Goal: Task Accomplishment & Management: Manage account settings

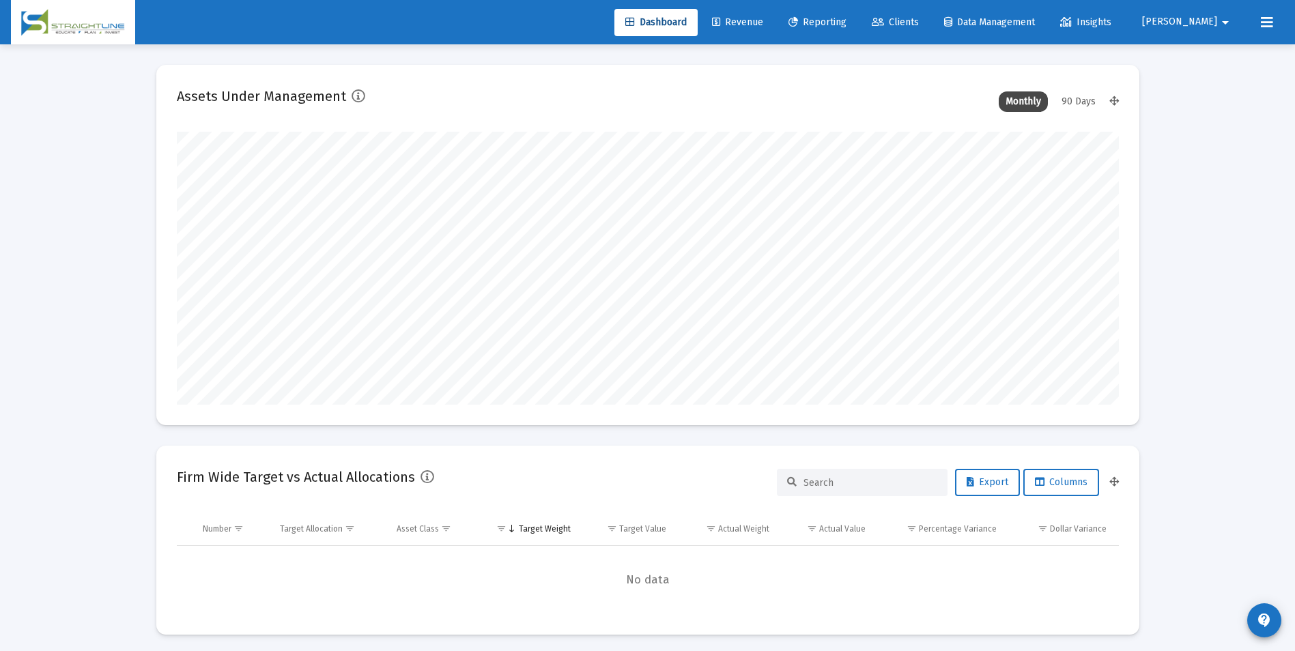
scroll to position [273, 507]
type input "[DATE]"
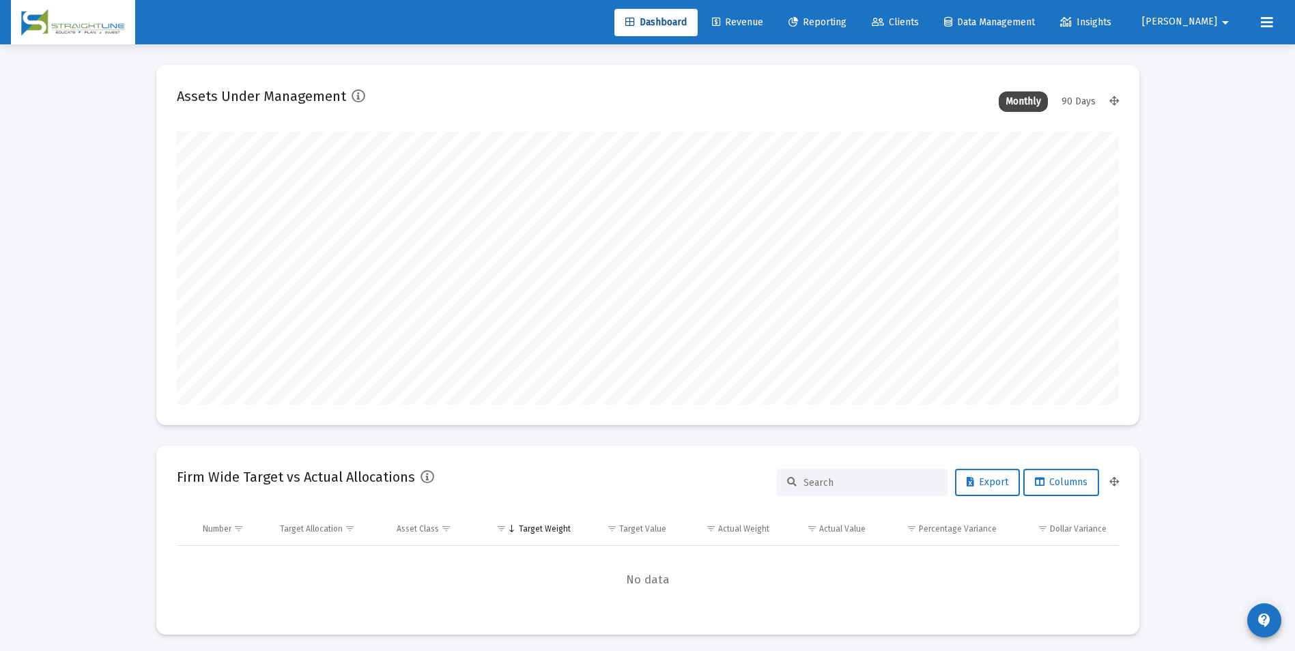
click at [930, 33] on link "Clients" at bounding box center [895, 22] width 69 height 27
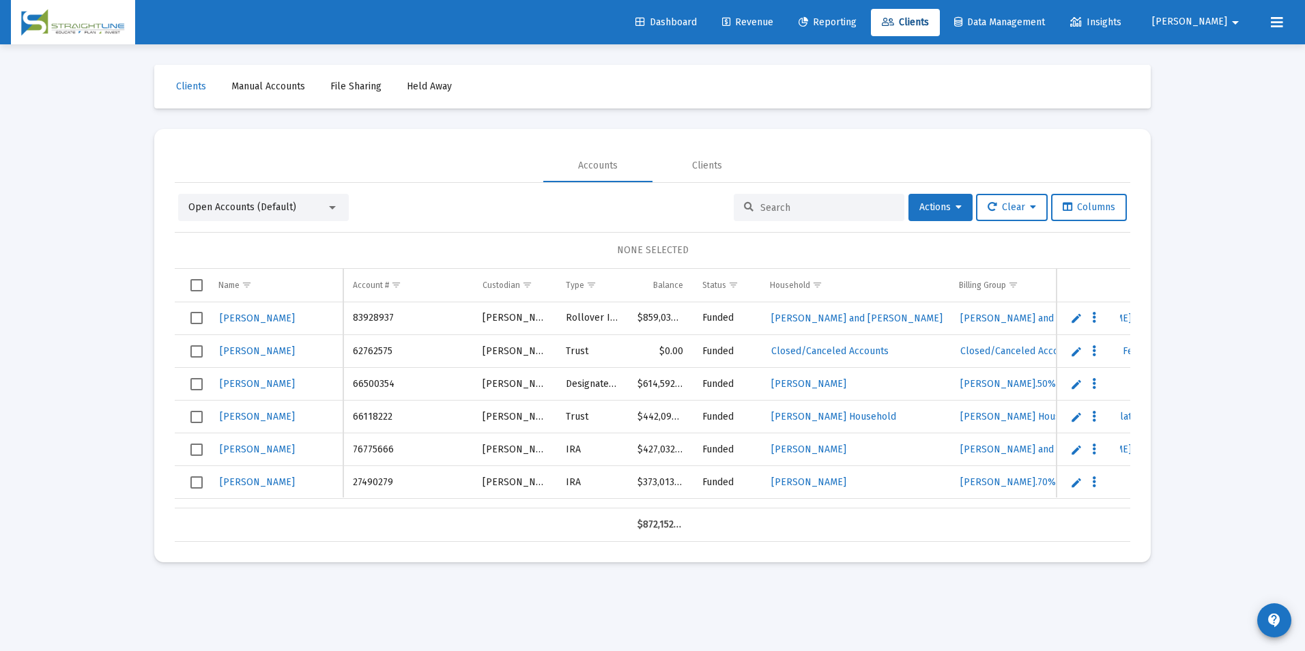
click at [882, 212] on input at bounding box center [827, 208] width 134 height 12
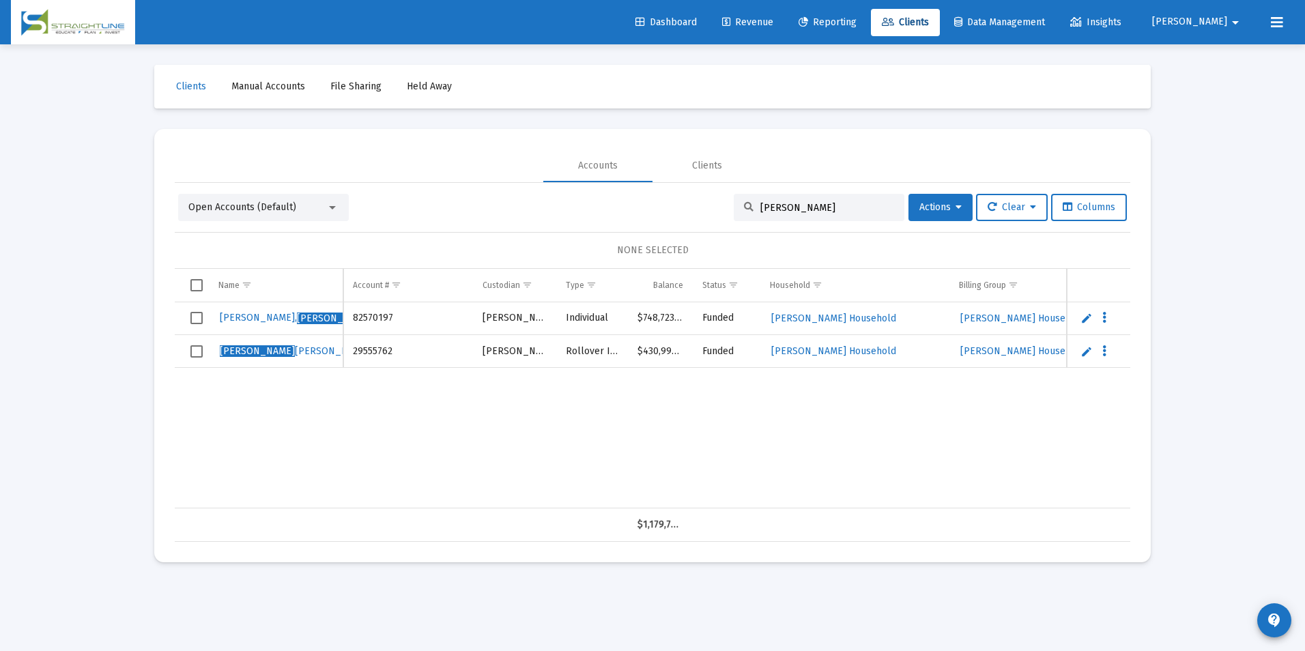
type input "[PERSON_NAME]"
click at [1087, 351] on link "Edit" at bounding box center [1086, 351] width 12 height 12
click at [248, 352] on input "[PERSON_NAME]" at bounding box center [276, 351] width 134 height 33
drag, startPoint x: 249, startPoint y: 352, endPoint x: 131, endPoint y: 369, distance: 119.3
click at [131, 369] on div "Loading... Clients Manual Accounts File Sharing Held Away Accounts Clients Open…" at bounding box center [652, 325] width 1305 height 651
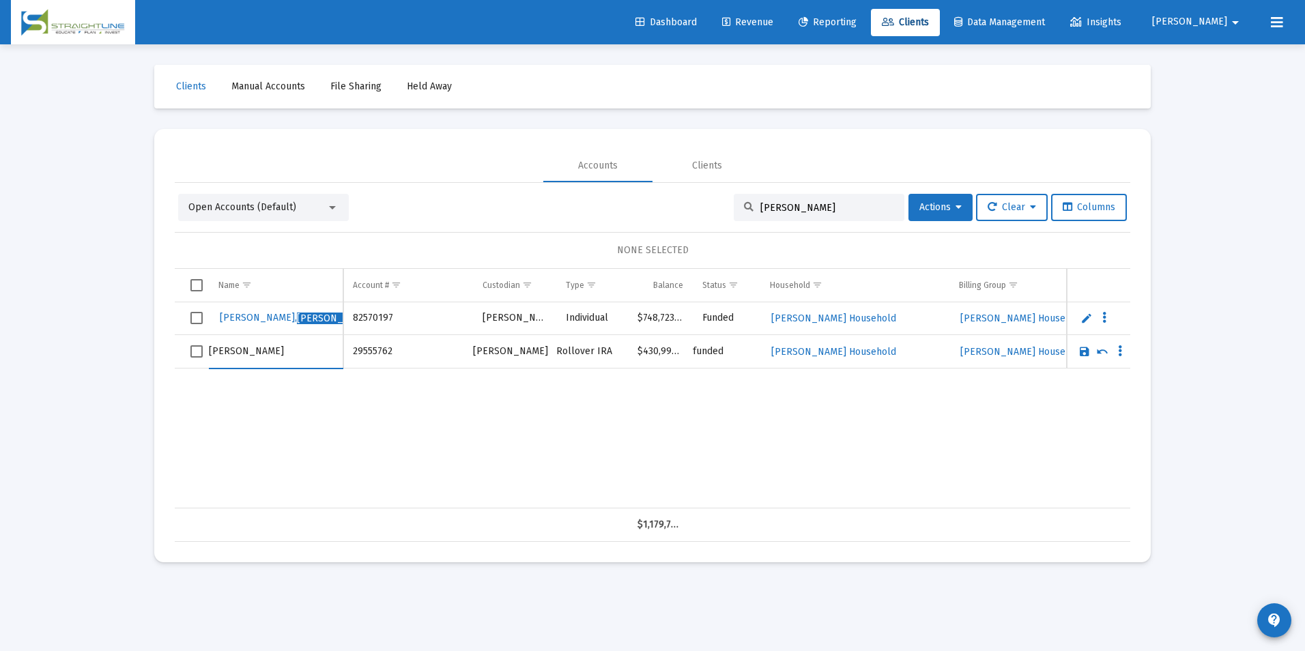
click at [251, 358] on input "[PERSON_NAME]" at bounding box center [276, 351] width 134 height 33
type input "[PERSON_NAME]"
click at [1080, 352] on link "Save" at bounding box center [1084, 351] width 12 height 12
drag, startPoint x: 807, startPoint y: 202, endPoint x: 594, endPoint y: 167, distance: 216.5
click at [594, 167] on mat-tab-group "Accounts Clients Open Accounts (Default) [PERSON_NAME] Actions Clear Columns NO…" at bounding box center [653, 345] width 956 height 392
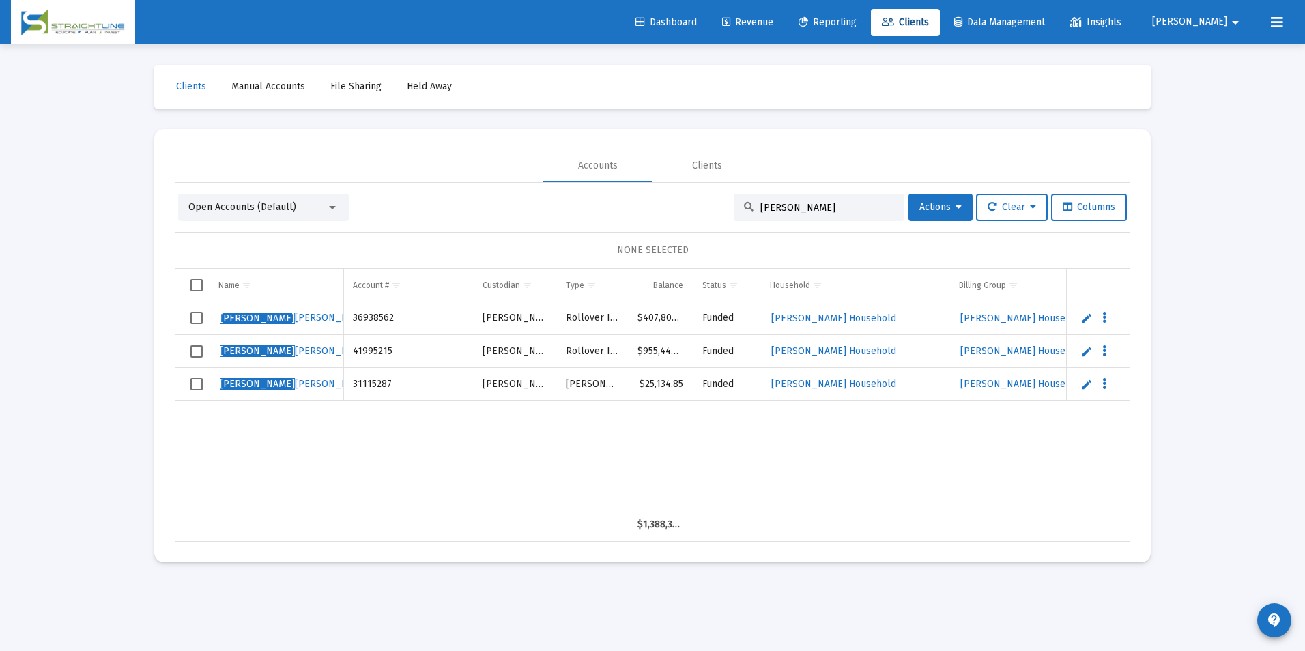
type input "[PERSON_NAME]"
click at [1086, 313] on link "Edit" at bounding box center [1086, 318] width 12 height 12
drag, startPoint x: 238, startPoint y: 317, endPoint x: 172, endPoint y: 317, distance: 66.2
click at [172, 317] on mat-card "Accounts Clients Open Accounts (Default) [PERSON_NAME] Actions Clear Columns NO…" at bounding box center [652, 345] width 997 height 433
click at [272, 317] on input "[PERSON_NAME]" at bounding box center [276, 318] width 134 height 33
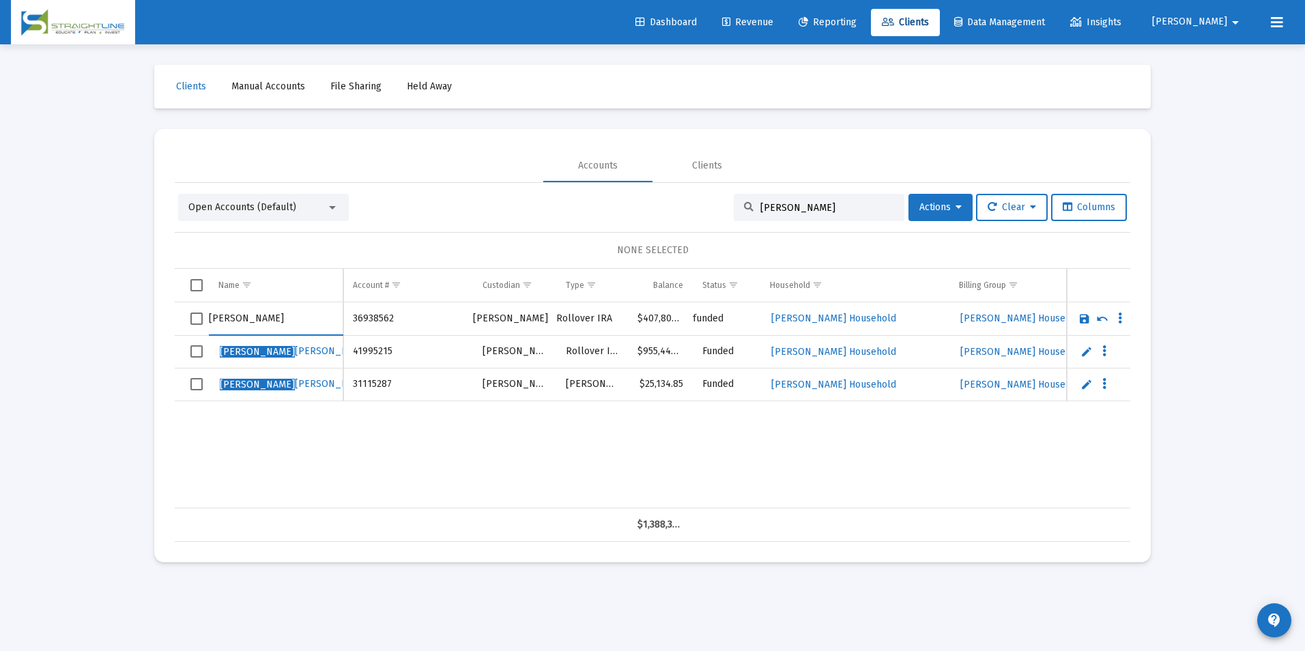
type input "[PERSON_NAME]"
click at [1085, 317] on link "Save" at bounding box center [1084, 319] width 12 height 12
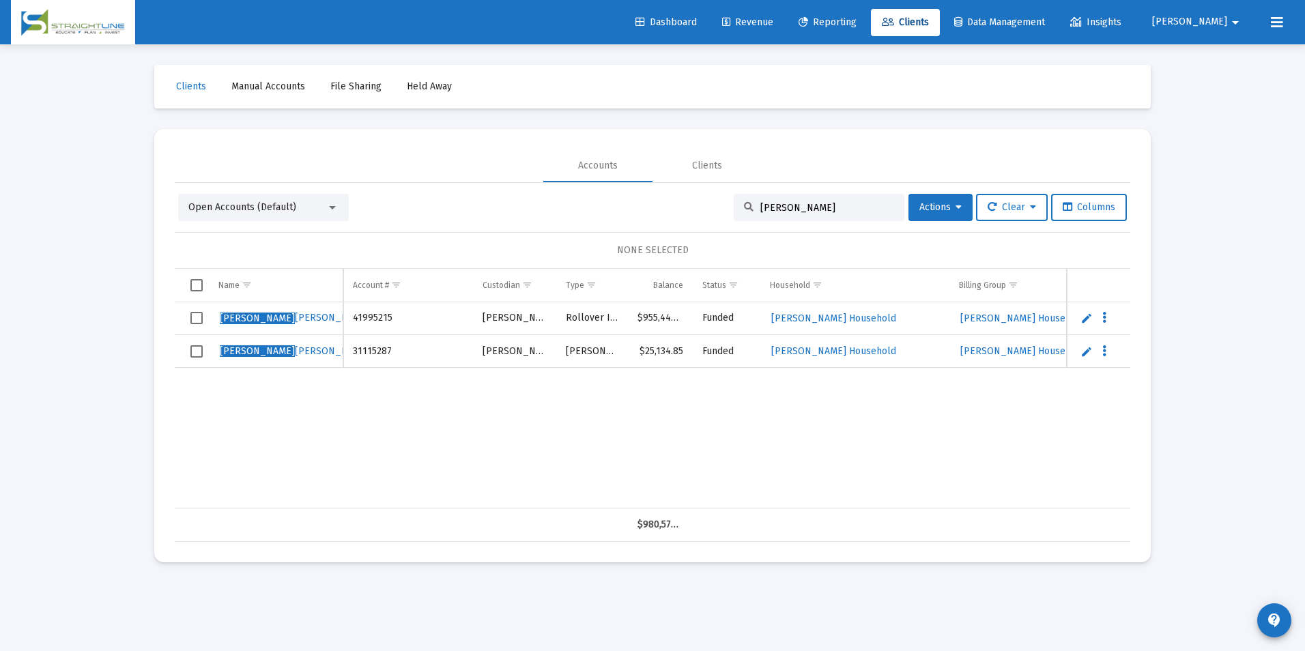
click at [1089, 320] on link "Edit" at bounding box center [1086, 318] width 12 height 12
drag, startPoint x: 240, startPoint y: 325, endPoint x: 144, endPoint y: 318, distance: 95.8
click at [144, 318] on div "Clients Manual Accounts File Sharing Held Away Accounts Clients Open Accounts (…" at bounding box center [653, 313] width 1024 height 539
click at [268, 318] on input "[PERSON_NAME]" at bounding box center [276, 318] width 134 height 33
type input "[PERSON_NAME]"
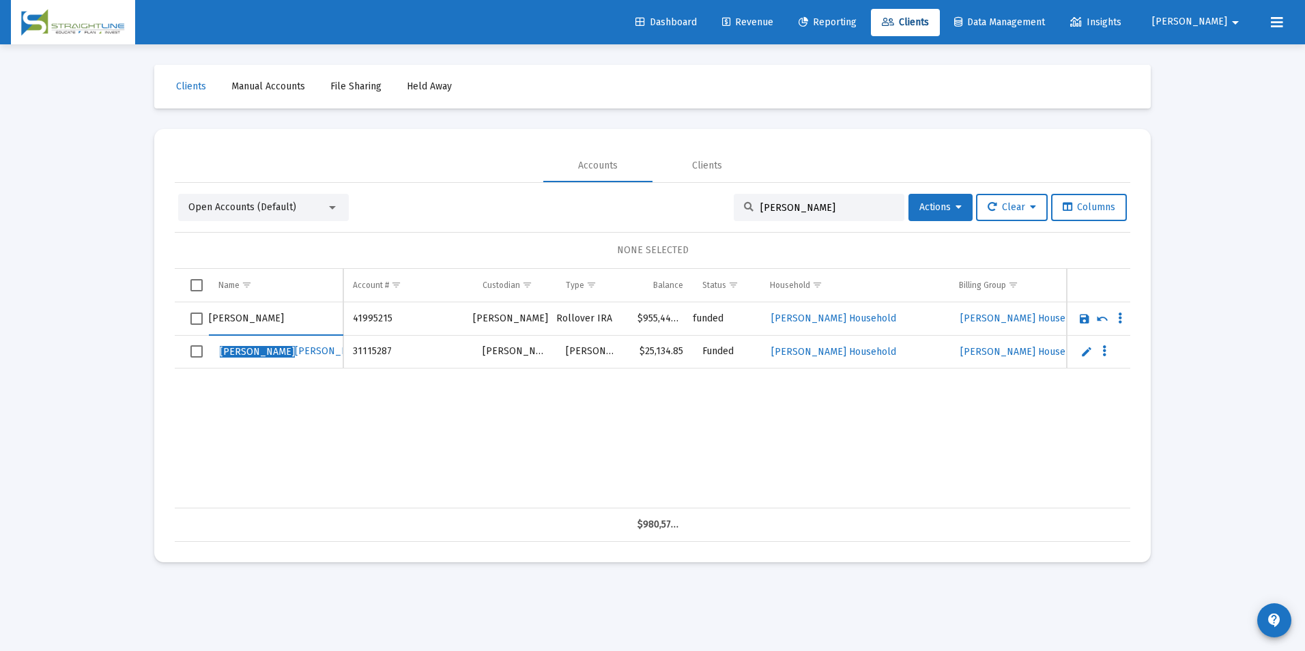
click at [1084, 317] on link "Save" at bounding box center [1084, 319] width 12 height 12
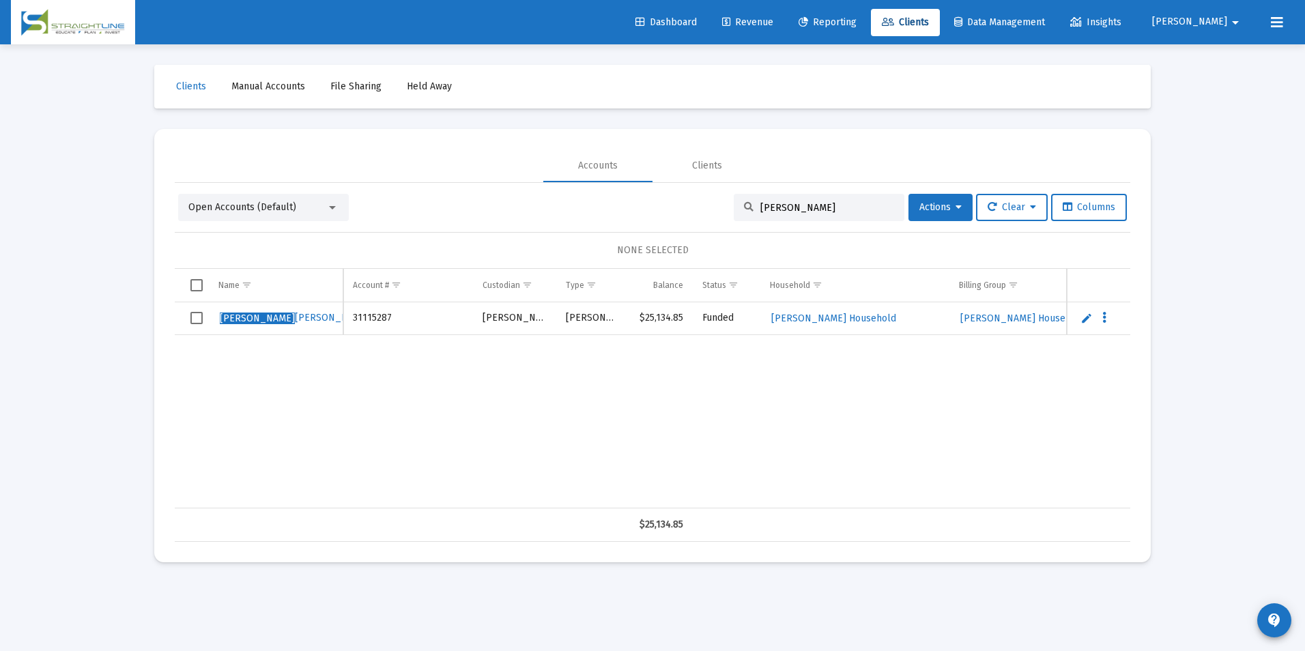
click at [1084, 317] on link "Edit" at bounding box center [1086, 318] width 12 height 12
drag, startPoint x: 238, startPoint y: 317, endPoint x: 159, endPoint y: 313, distance: 79.3
click at [159, 313] on mat-card "Accounts Clients Open Accounts (Default) [PERSON_NAME] Actions Clear Columns NO…" at bounding box center [652, 345] width 997 height 433
click at [319, 324] on input "[PERSON_NAME]" at bounding box center [276, 318] width 134 height 33
paste input "[PERSON_NAME]"
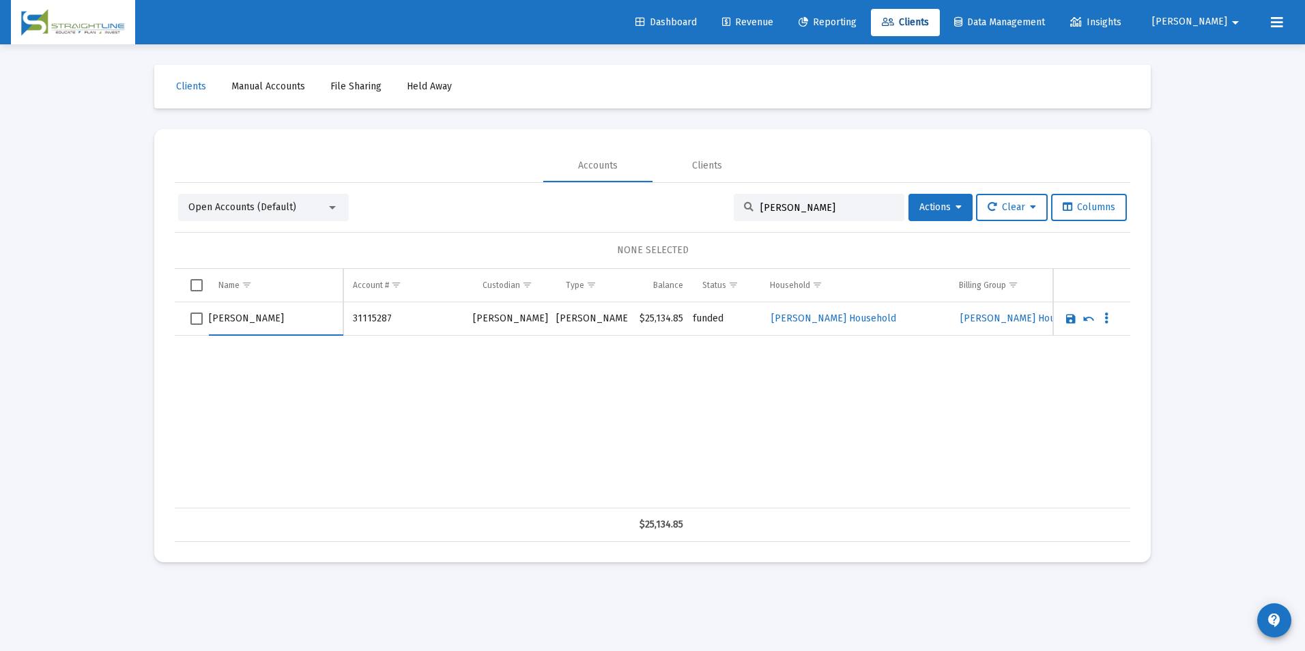
type input "[PERSON_NAME]"
click at [1070, 316] on link "Save" at bounding box center [1071, 319] width 12 height 12
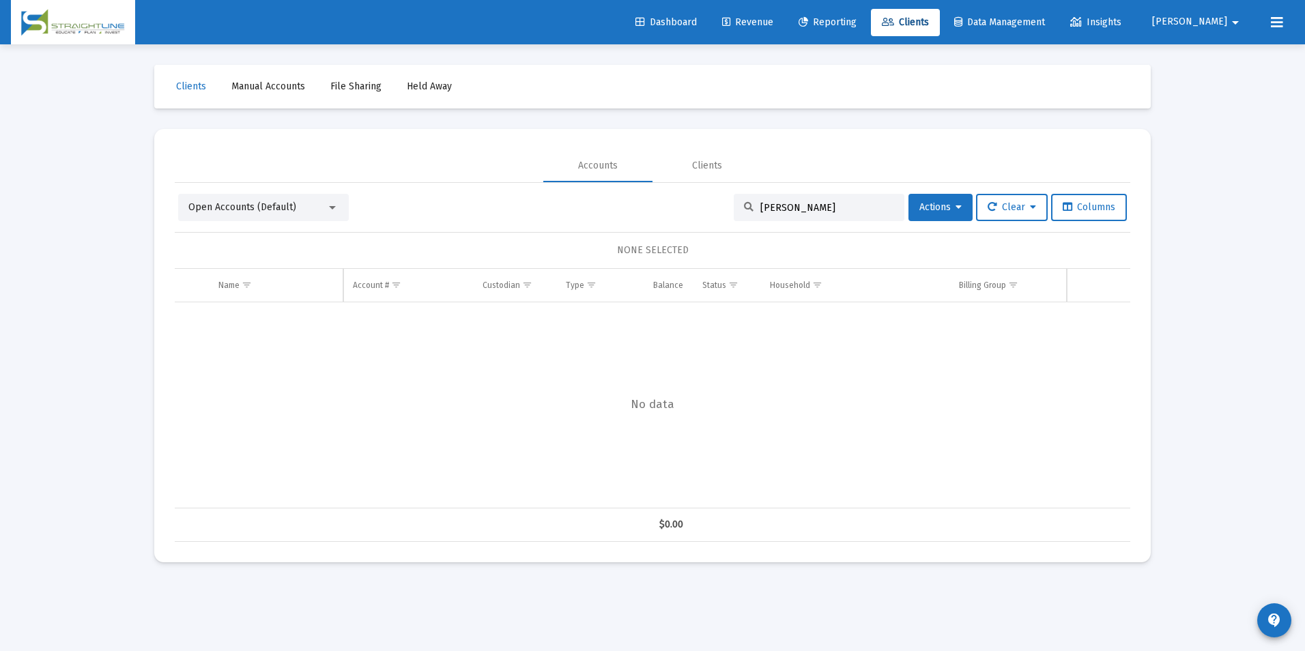
drag, startPoint x: 837, startPoint y: 208, endPoint x: 616, endPoint y: 196, distance: 222.2
click at [616, 196] on div "Open Accounts (Default) [PERSON_NAME] Actions Clear Columns" at bounding box center [652, 207] width 949 height 27
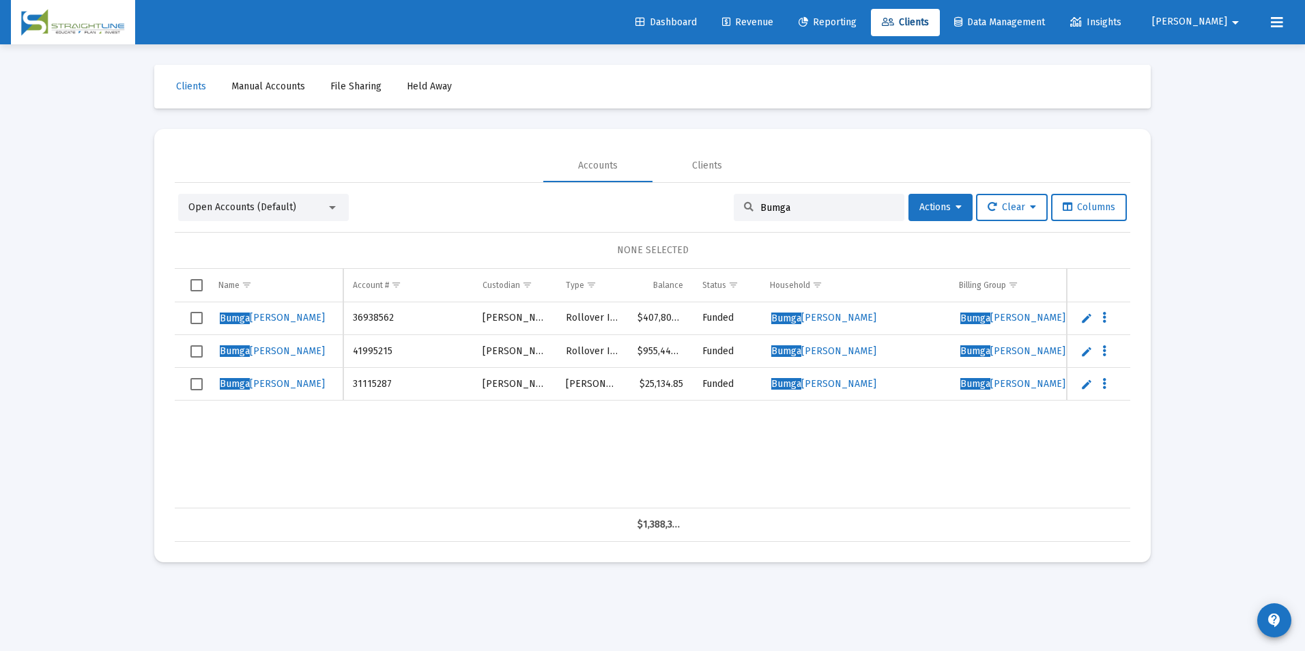
drag, startPoint x: 803, startPoint y: 212, endPoint x: 629, endPoint y: 169, distance: 179.4
click at [629, 169] on mat-tab-group "Accounts Clients Open Accounts (Default) Bumga Actions Clear Columns NONE SELEC…" at bounding box center [653, 345] width 956 height 392
type input "T"
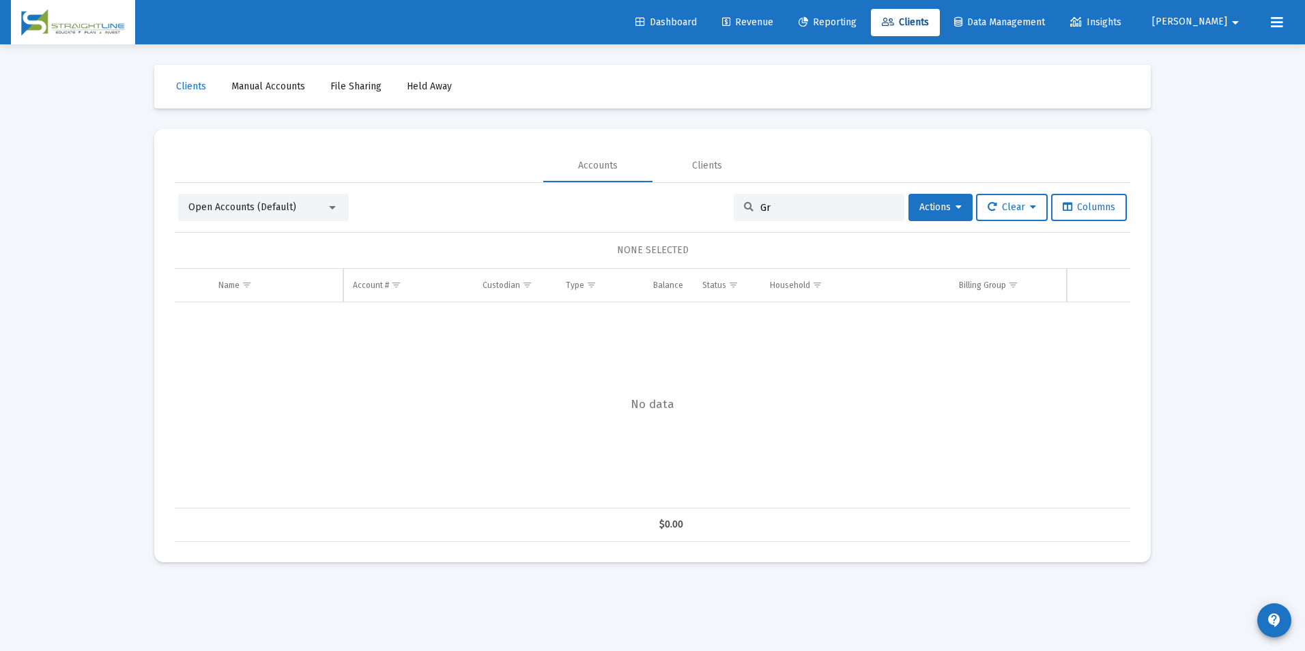
type input "G"
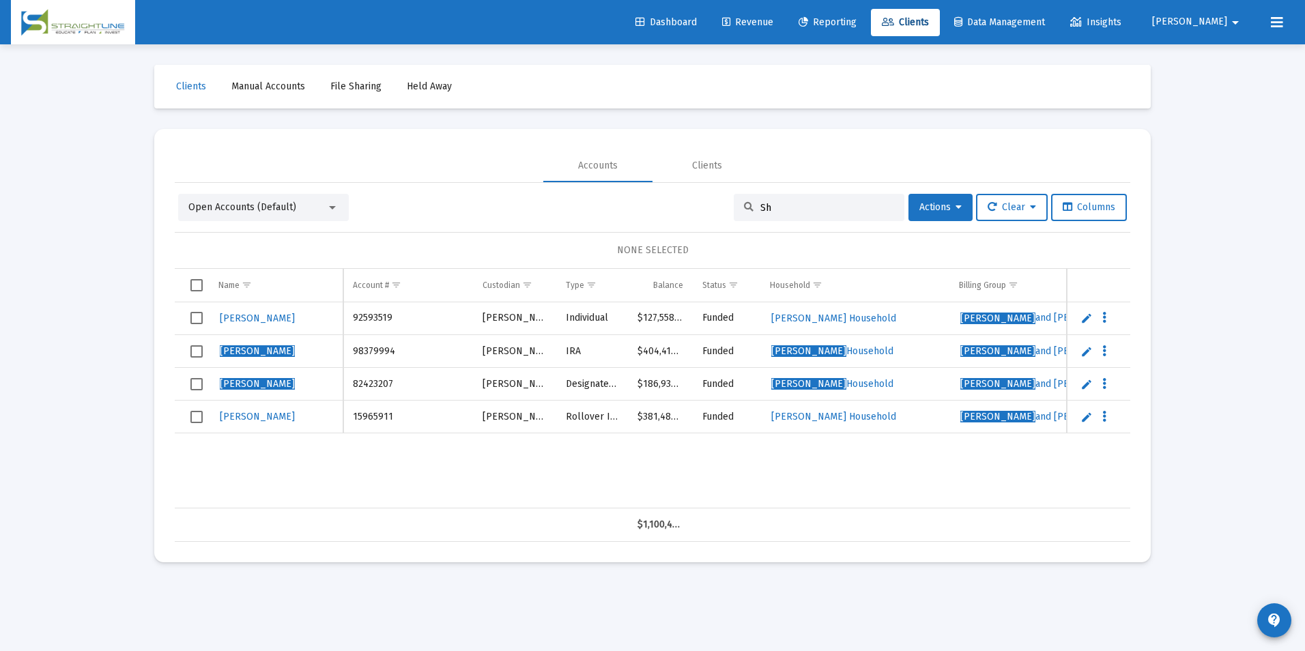
type input "S"
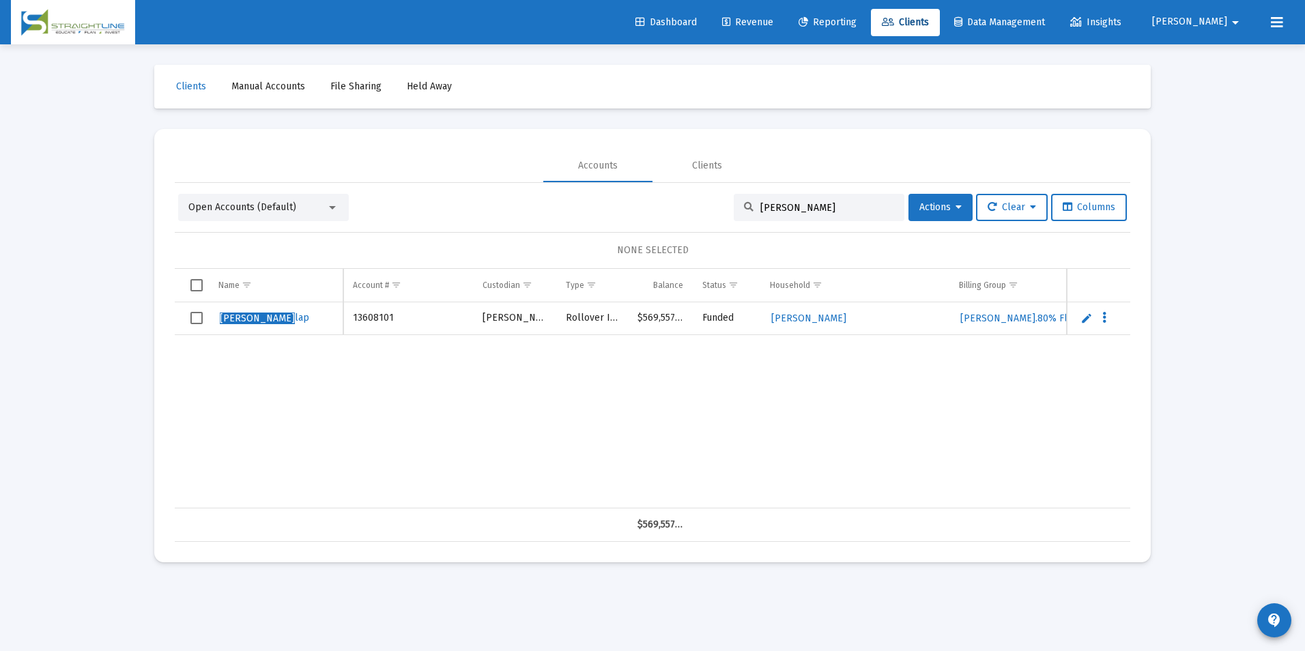
type input "[PERSON_NAME]"
click at [1090, 322] on link "Edit" at bounding box center [1086, 318] width 12 height 12
drag, startPoint x: 238, startPoint y: 315, endPoint x: 104, endPoint y: 314, distance: 133.1
click at [104, 314] on div "Loading... Clients Manual Accounts File Sharing Held Away Accounts Clients Open…" at bounding box center [652, 325] width 1305 height 651
click at [269, 309] on input "[PERSON_NAME]" at bounding box center [276, 318] width 134 height 33
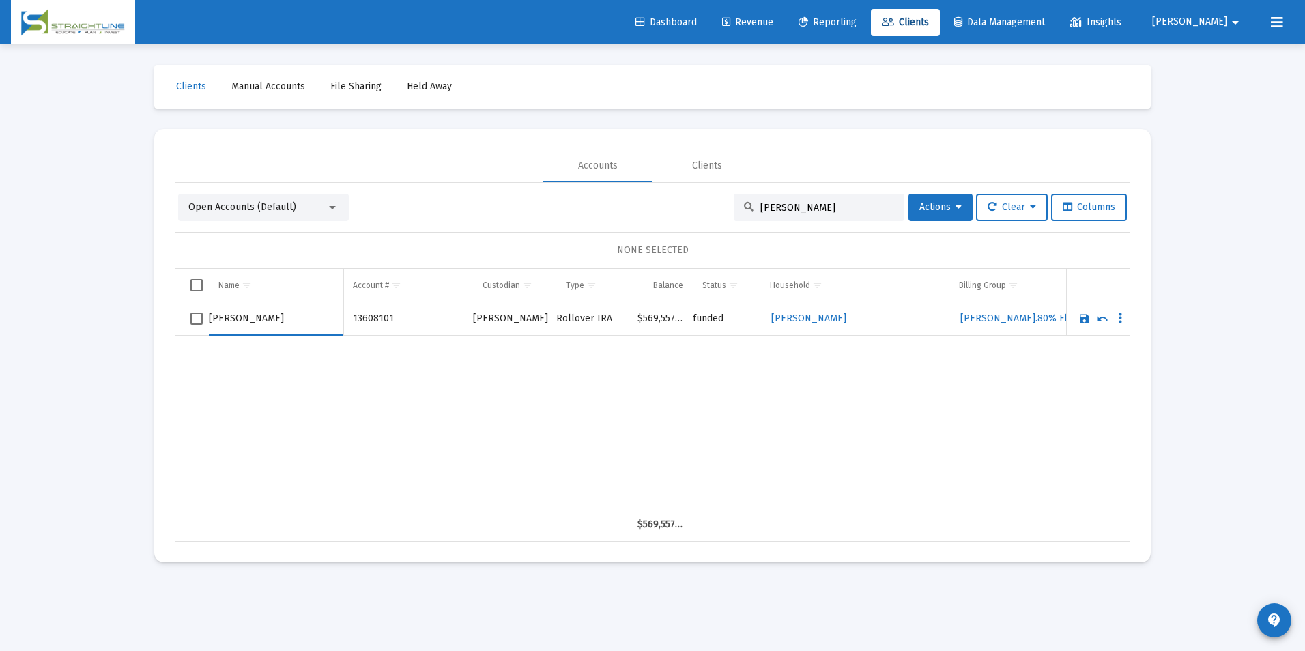
type input "[PERSON_NAME]"
click at [1081, 320] on link "Save" at bounding box center [1084, 319] width 12 height 12
click at [822, 207] on input "[PERSON_NAME]" at bounding box center [827, 208] width 134 height 12
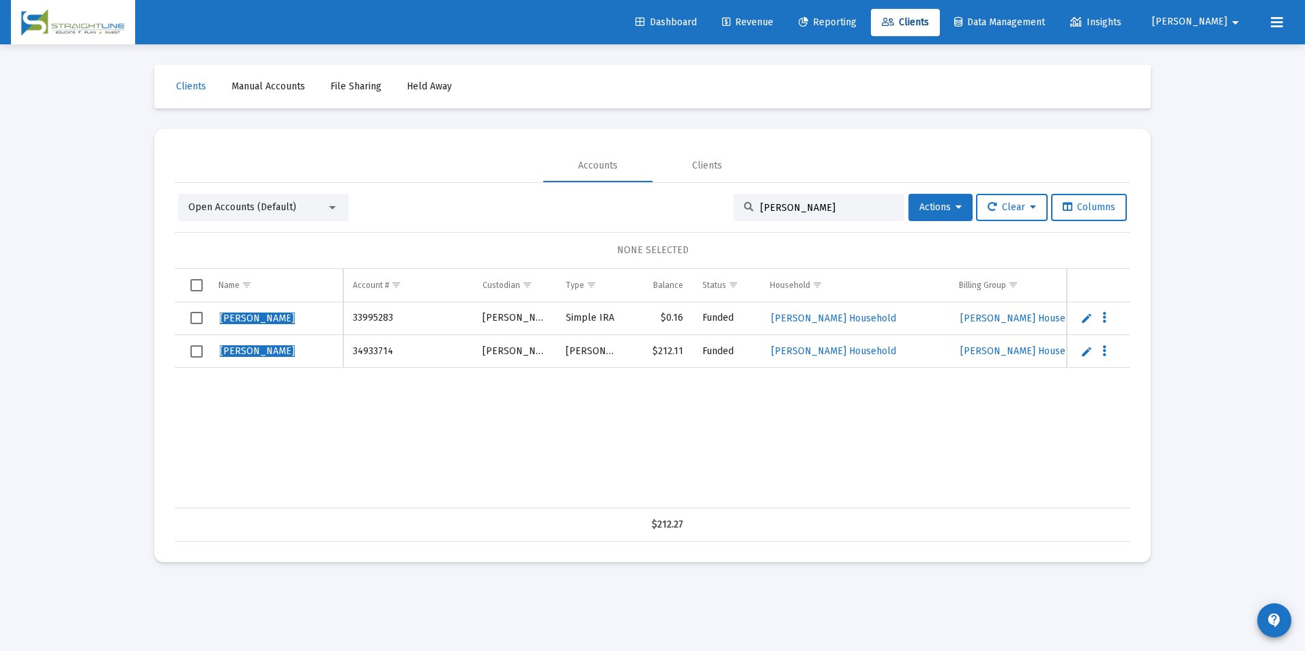
type input "[PERSON_NAME]"
click at [1085, 319] on link "Edit" at bounding box center [1086, 318] width 12 height 12
drag, startPoint x: 238, startPoint y: 319, endPoint x: 169, endPoint y: 321, distance: 69.0
click at [169, 321] on mat-card "Accounts Clients Open Accounts (Default) [PERSON_NAME] Actions Clear Columns NO…" at bounding box center [652, 345] width 997 height 433
click at [232, 326] on input "Kent" at bounding box center [276, 318] width 134 height 33
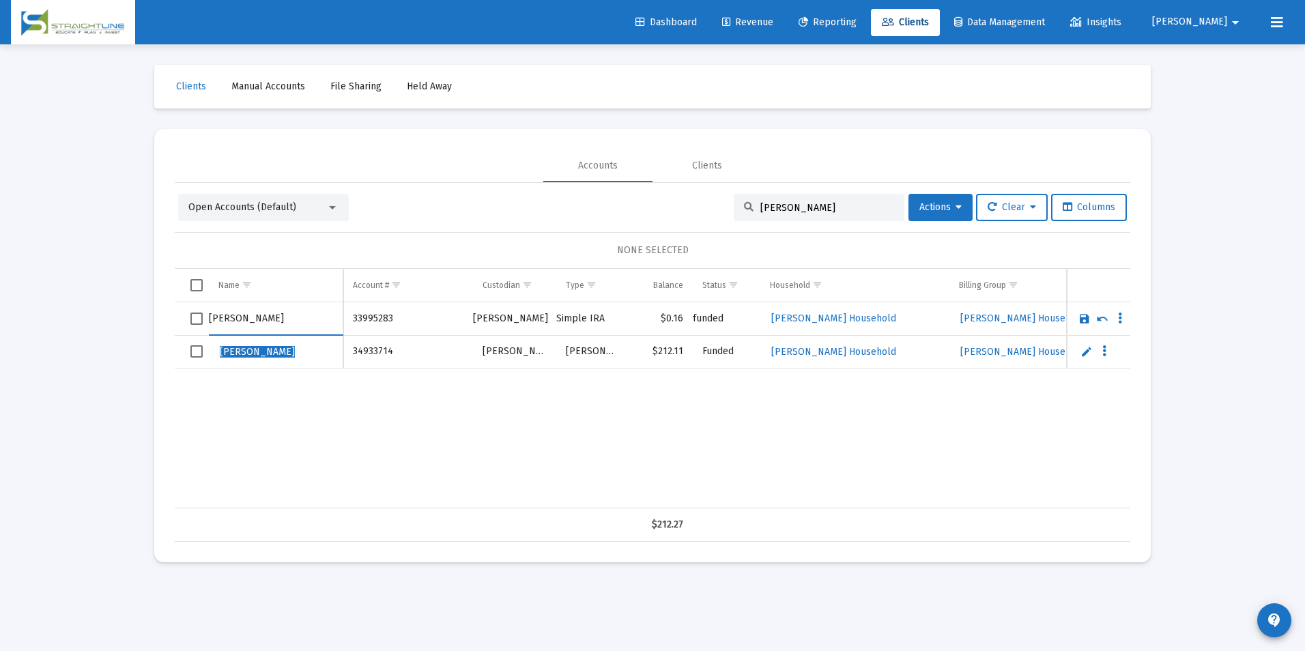
type input "[PERSON_NAME]"
click at [1083, 323] on link "Save" at bounding box center [1084, 319] width 12 height 12
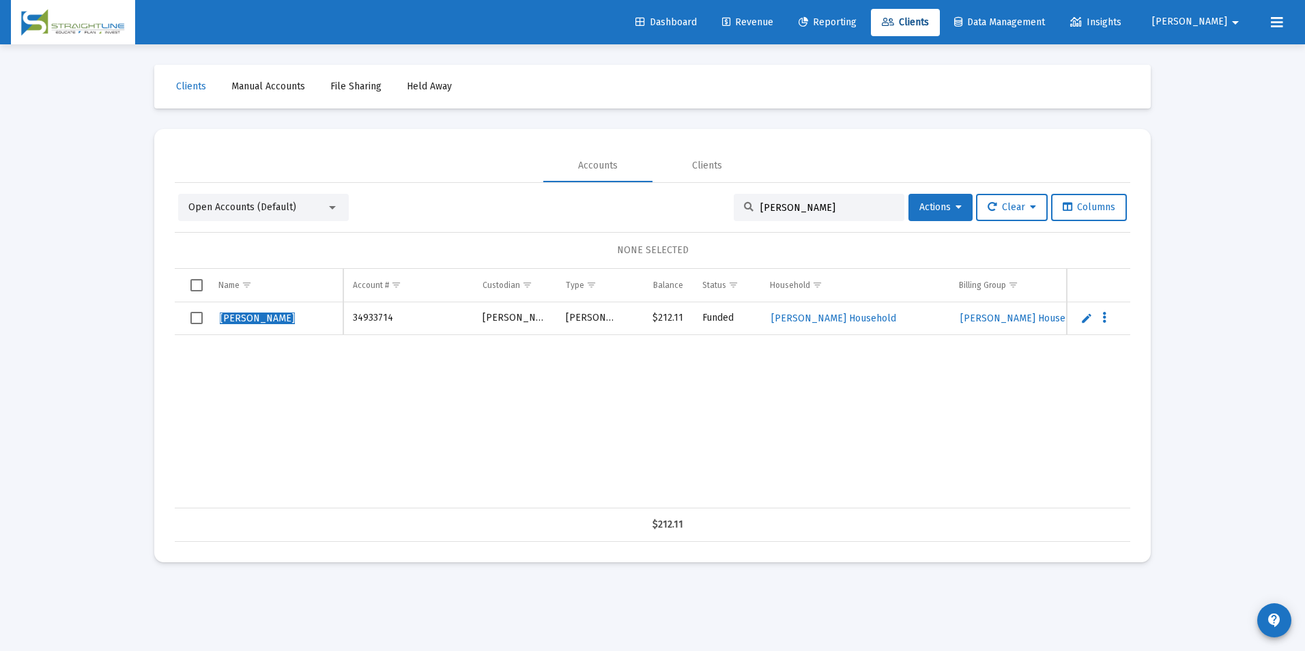
click at [1078, 321] on td "Data grid" at bounding box center [1098, 318] width 63 height 33
click at [1083, 321] on link "Edit" at bounding box center [1086, 318] width 12 height 12
drag, startPoint x: 237, startPoint y: 319, endPoint x: 152, endPoint y: 341, distance: 88.1
click at [152, 341] on div "Clients Manual Accounts File Sharing Held Away Accounts Clients Open Accounts (…" at bounding box center [653, 313] width 1024 height 539
click at [246, 328] on input "Kent" at bounding box center [276, 318] width 134 height 33
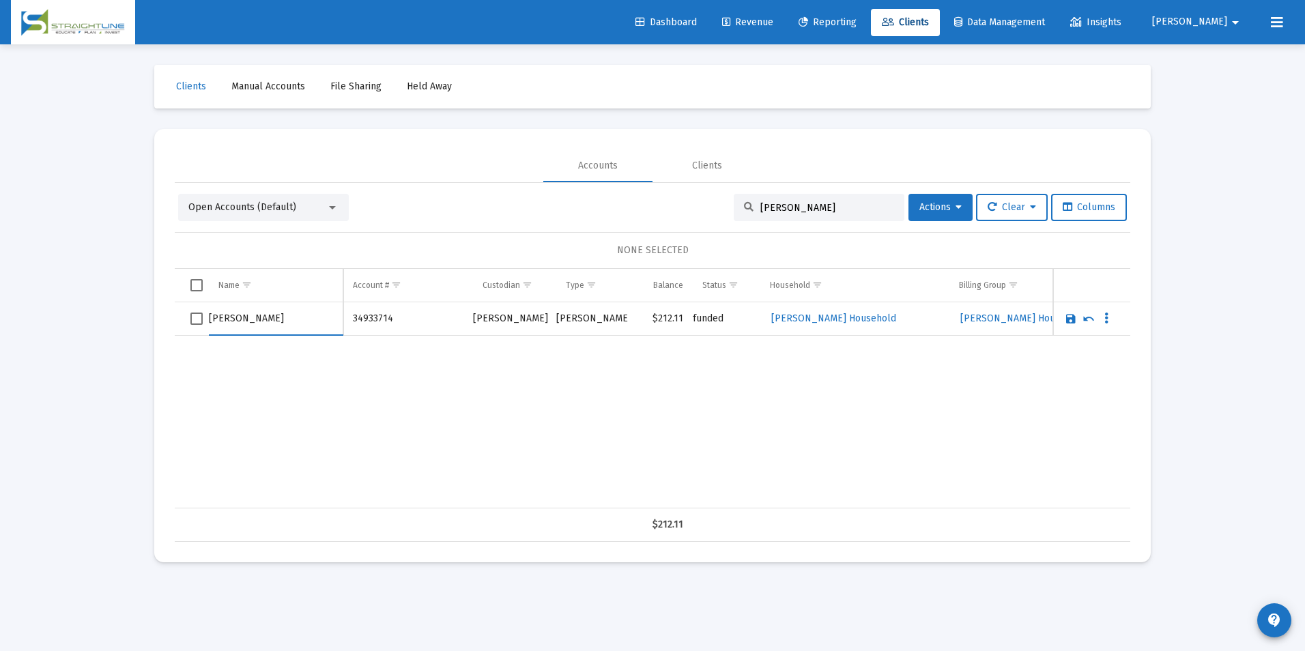
type input "[PERSON_NAME]"
click at [1068, 317] on link "Save" at bounding box center [1071, 319] width 12 height 12
drag, startPoint x: 807, startPoint y: 212, endPoint x: 668, endPoint y: 194, distance: 139.7
click at [668, 194] on div "Open Accounts (Default) [PERSON_NAME] Actions Clear Columns" at bounding box center [652, 207] width 949 height 27
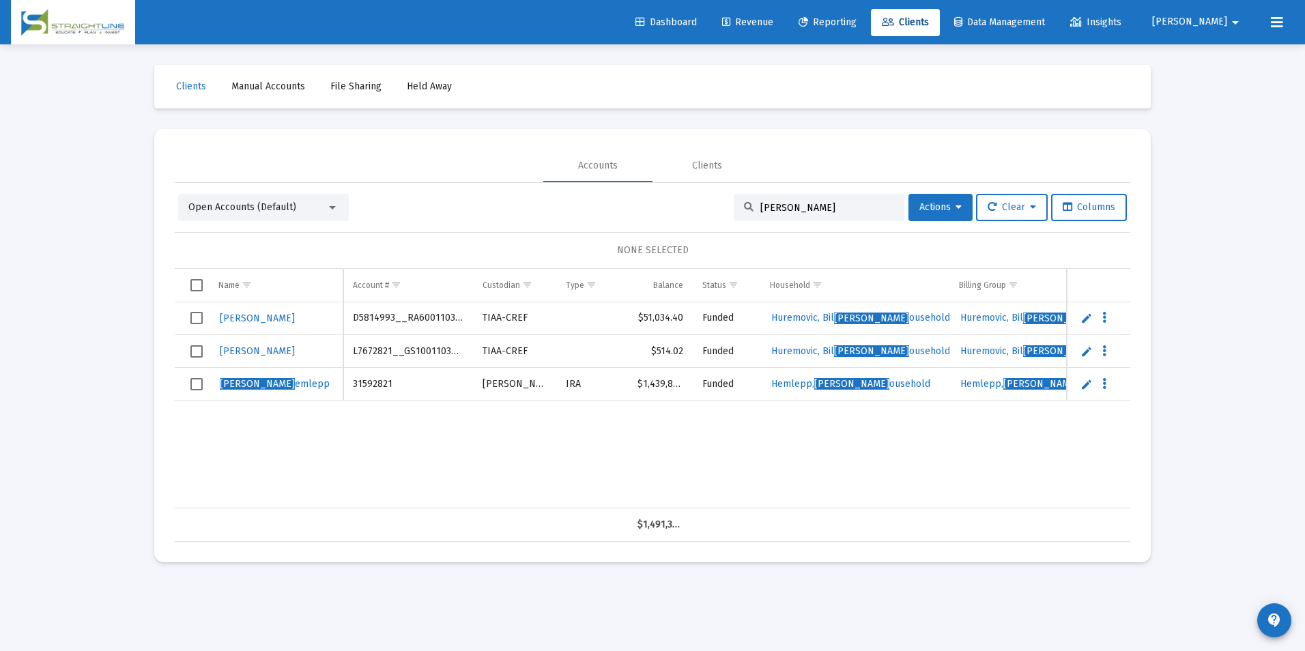
type input "[PERSON_NAME]"
click at [1087, 388] on link "Edit" at bounding box center [1086, 384] width 12 height 12
drag, startPoint x: 231, startPoint y: 379, endPoint x: 161, endPoint y: 383, distance: 69.7
click at [161, 383] on mat-card "Accounts Clients Open Accounts (Default) [PERSON_NAME] Actions Clear Columns NO…" at bounding box center [652, 345] width 997 height 433
click at [293, 382] on input "Hemlepp" at bounding box center [276, 384] width 134 height 33
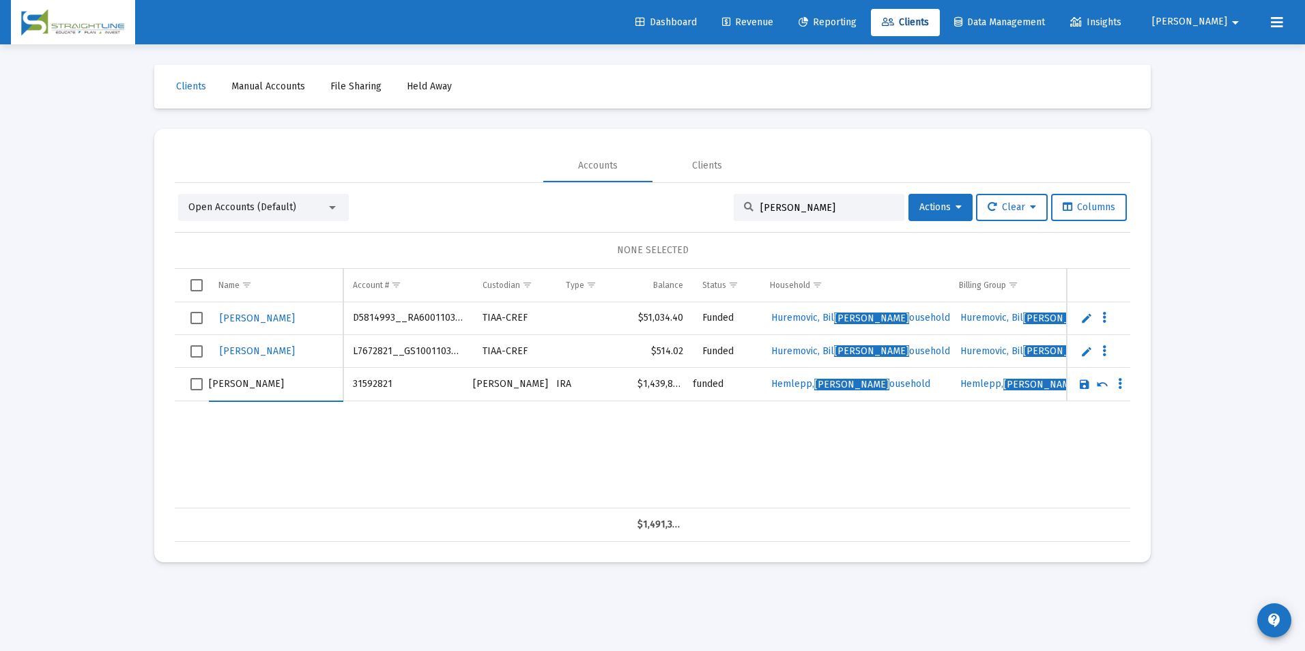
type input "[PERSON_NAME]"
click at [1079, 384] on link "Save" at bounding box center [1084, 384] width 12 height 12
drag, startPoint x: 797, startPoint y: 205, endPoint x: 706, endPoint y: 205, distance: 90.8
click at [706, 205] on div "Open Accounts (Default) [PERSON_NAME] Actions Clear Columns" at bounding box center [652, 207] width 949 height 27
type input "h"
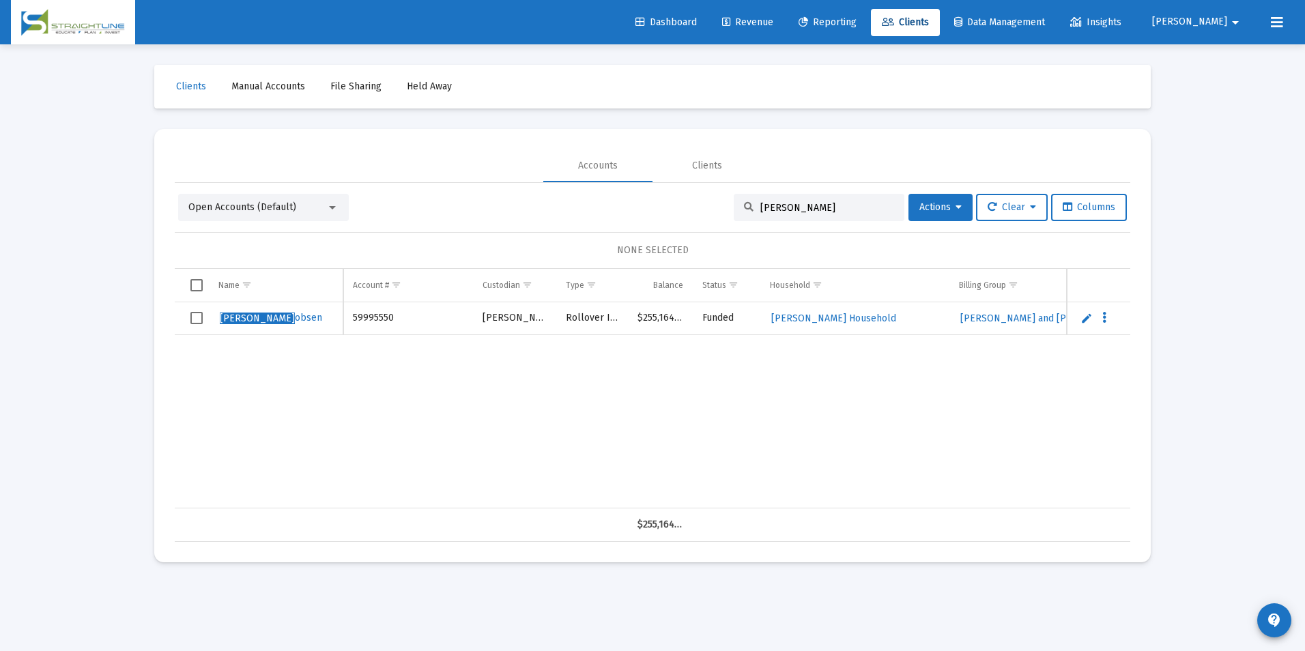
type input "[PERSON_NAME]"
click at [1086, 316] on link "Edit" at bounding box center [1086, 318] width 12 height 12
drag, startPoint x: 225, startPoint y: 316, endPoint x: 194, endPoint y: 316, distance: 31.4
click at [194, 316] on tr "[PERSON_NAME]" at bounding box center [653, 318] width 956 height 33
click at [251, 321] on input "[PERSON_NAME]" at bounding box center [276, 318] width 134 height 33
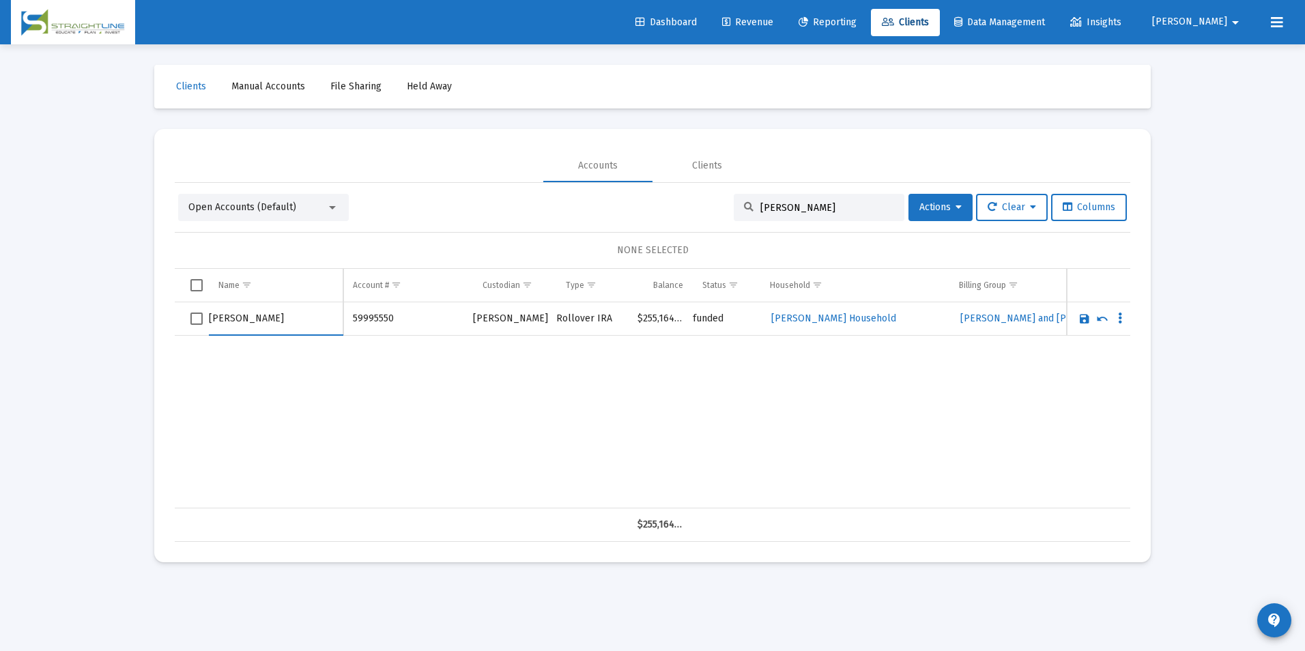
type input "[PERSON_NAME]"
click at [1087, 317] on link "Save" at bounding box center [1084, 319] width 12 height 12
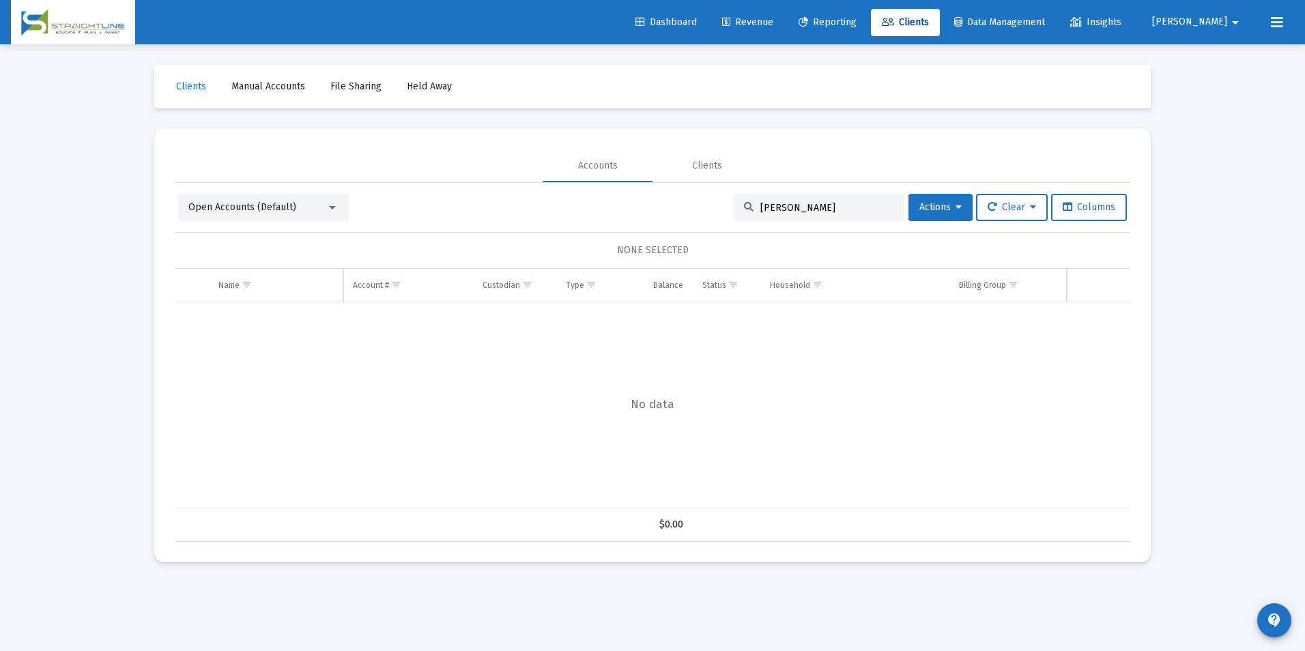
click at [799, 207] on input "[PERSON_NAME]" at bounding box center [827, 208] width 134 height 12
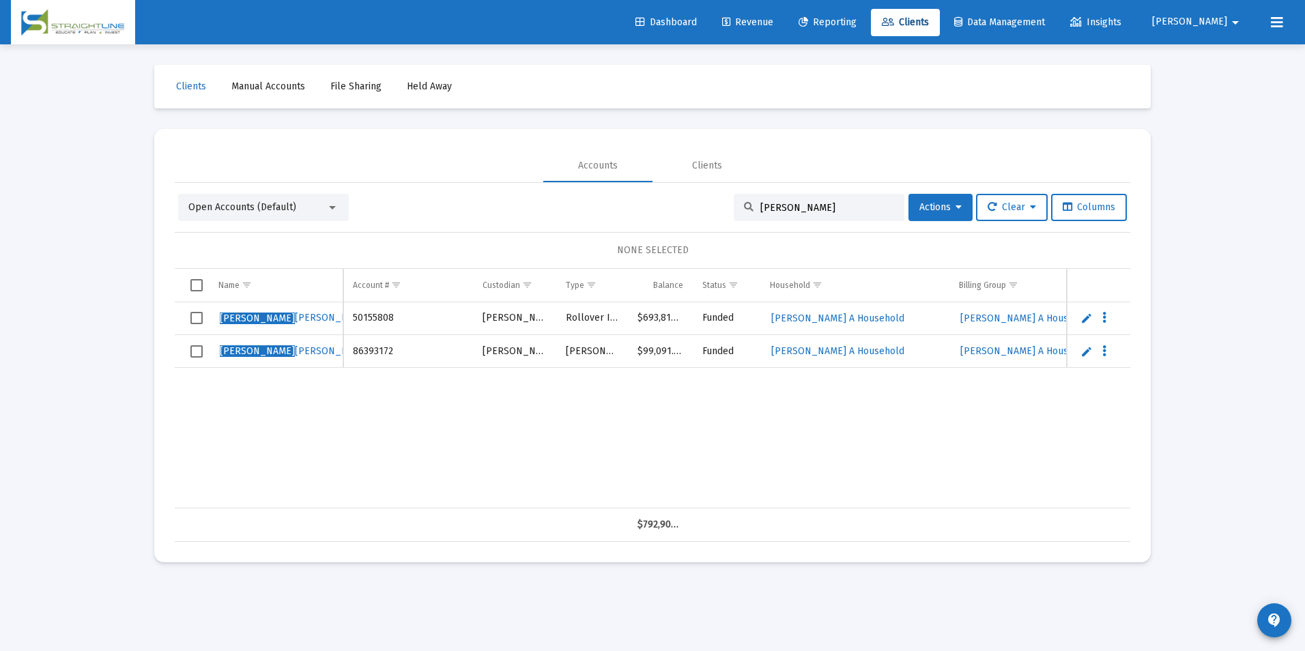
type input "[PERSON_NAME]"
click at [1085, 317] on link "Edit" at bounding box center [1086, 318] width 12 height 12
drag, startPoint x: 233, startPoint y: 317, endPoint x: 135, endPoint y: 313, distance: 98.3
click at [135, 313] on div "Loading... Clients Manual Accounts File Sharing Held Away Accounts Clients Open…" at bounding box center [652, 325] width 1305 height 651
click at [233, 314] on input "[PERSON_NAME]" at bounding box center [276, 318] width 134 height 33
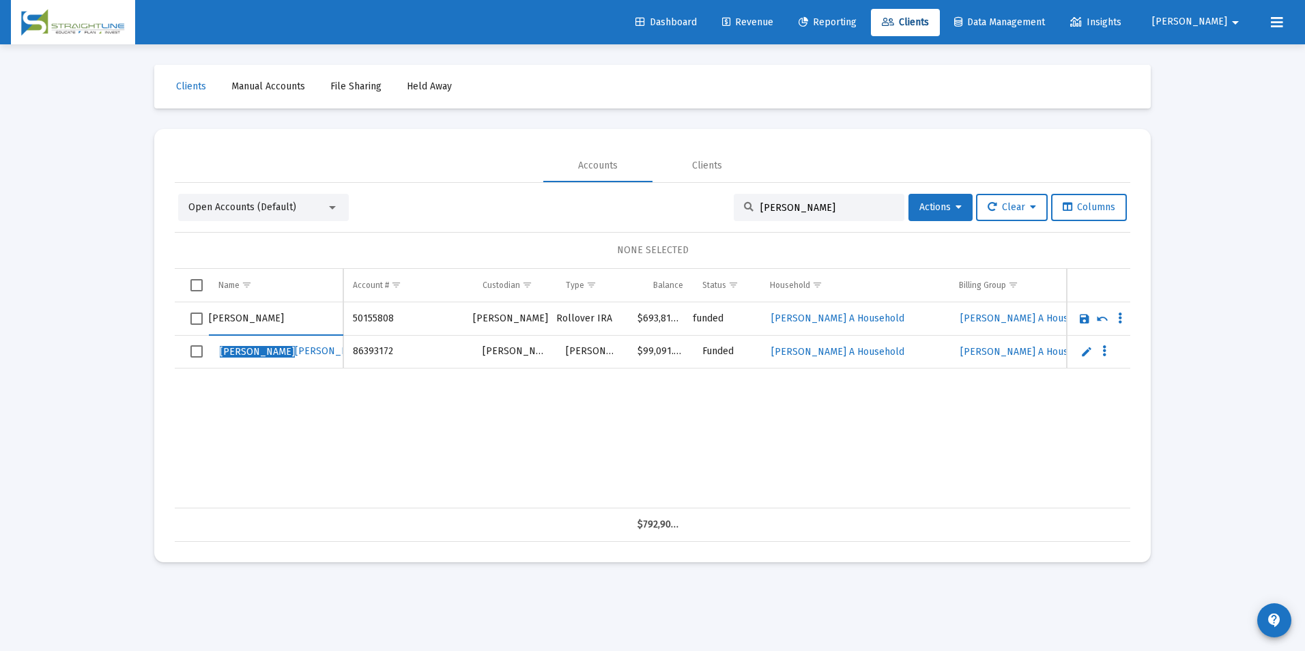
drag, startPoint x: 235, startPoint y: 314, endPoint x: 160, endPoint y: 316, distance: 75.8
click at [160, 316] on mat-card "Accounts Clients Open Accounts (Default) [PERSON_NAME] l Actions Clear Columns …" at bounding box center [652, 345] width 997 height 433
click at [265, 313] on input "[PERSON_NAME]" at bounding box center [276, 318] width 134 height 33
paste input "[PERSON_NAME]"
type input "[PERSON_NAME]"
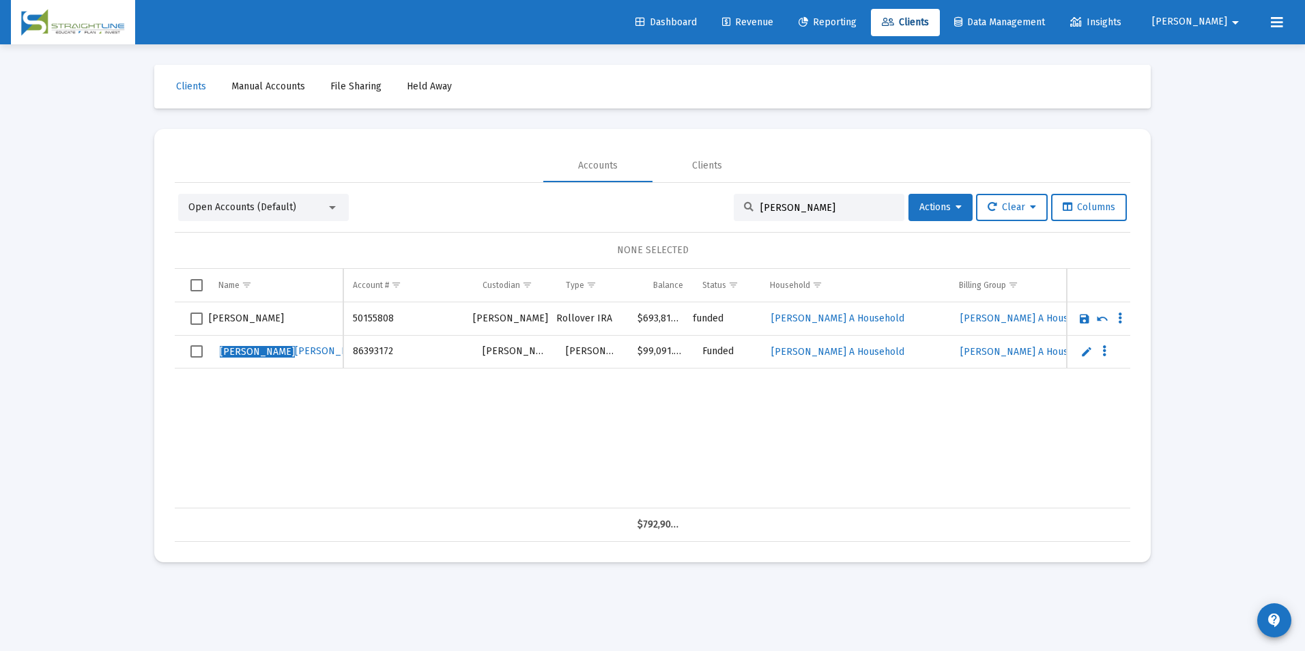
click at [1079, 315] on link "Save" at bounding box center [1084, 319] width 12 height 12
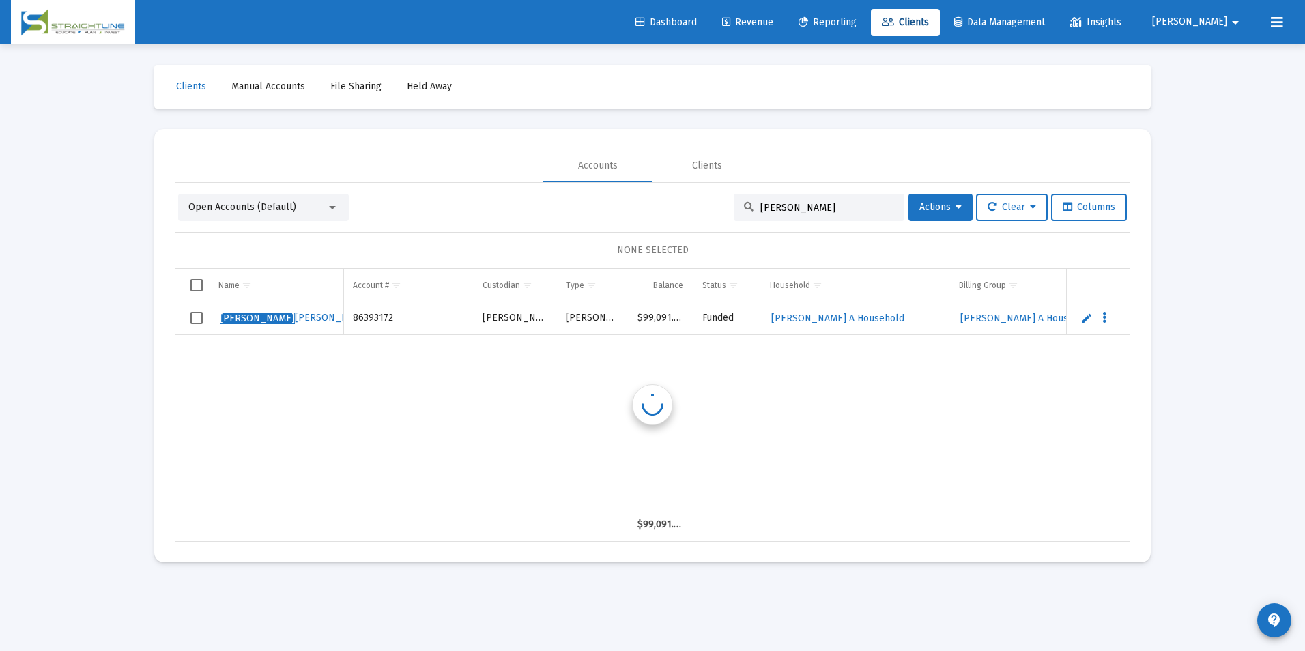
click at [1084, 316] on link "Edit" at bounding box center [1086, 318] width 12 height 12
drag, startPoint x: 234, startPoint y: 320, endPoint x: 156, endPoint y: 317, distance: 78.6
click at [156, 317] on mat-card "Accounts Clients Open Accounts (Default) [PERSON_NAME] l Actions Clear Columns …" at bounding box center [652, 345] width 997 height 433
click at [266, 320] on input "[PERSON_NAME]" at bounding box center [276, 318] width 134 height 33
type input "[PERSON_NAME]"
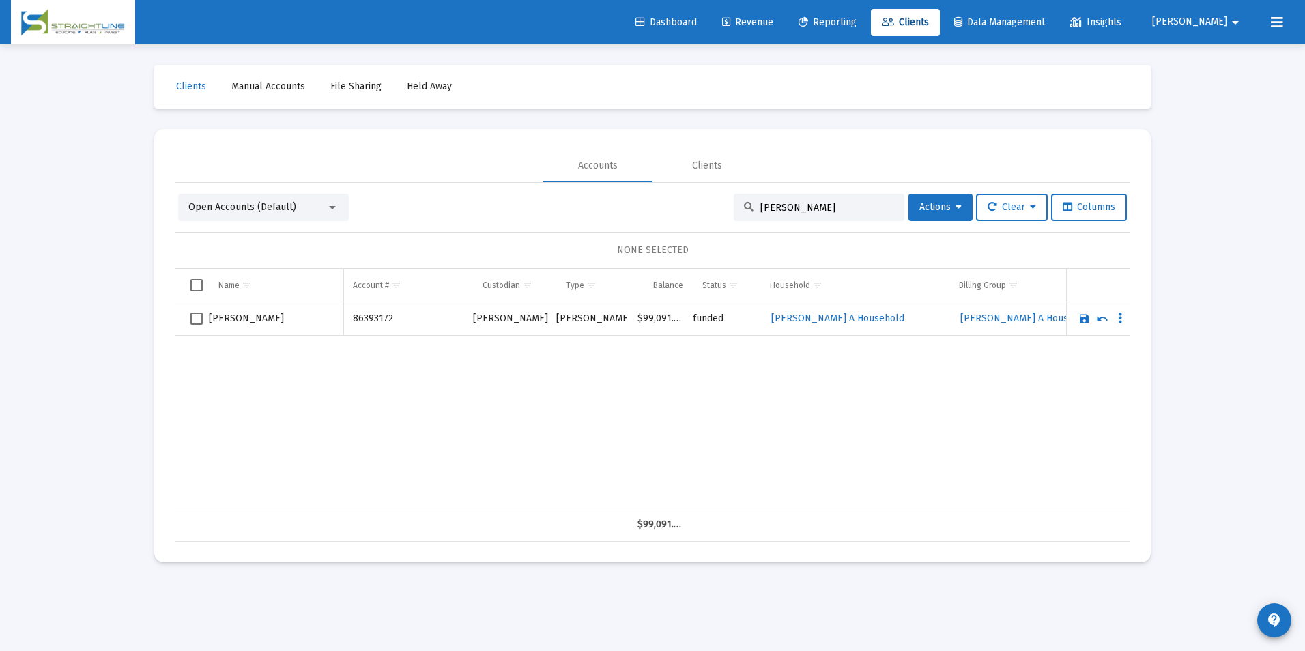
click at [1081, 320] on link "Save" at bounding box center [1084, 319] width 12 height 12
drag, startPoint x: 792, startPoint y: 210, endPoint x: 652, endPoint y: 199, distance: 141.1
click at [652, 199] on div "Open Accounts (Default) [PERSON_NAME] l Actions Clear Columns" at bounding box center [652, 207] width 949 height 27
type input "[PERSON_NAME]"
drag, startPoint x: 797, startPoint y: 207, endPoint x: 680, endPoint y: 210, distance: 117.4
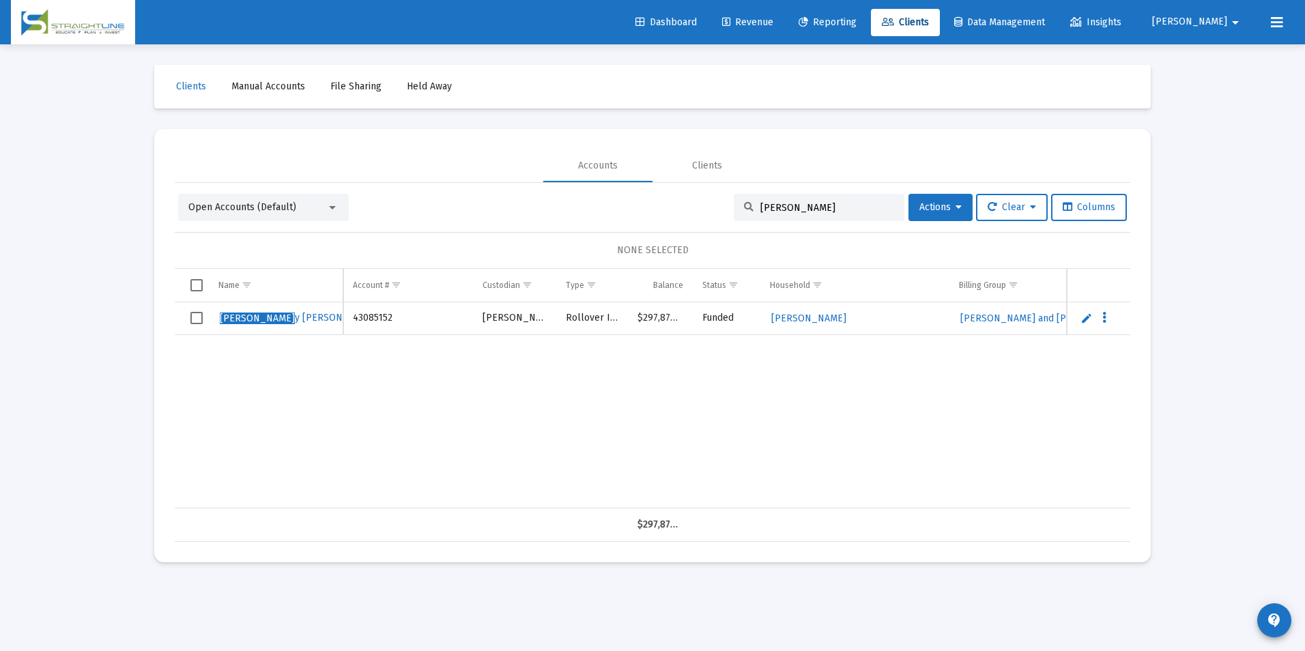
click at [680, 210] on div "Open Accounts (Default) [PERSON_NAME] Re Actions Clear Columns" at bounding box center [652, 207] width 949 height 27
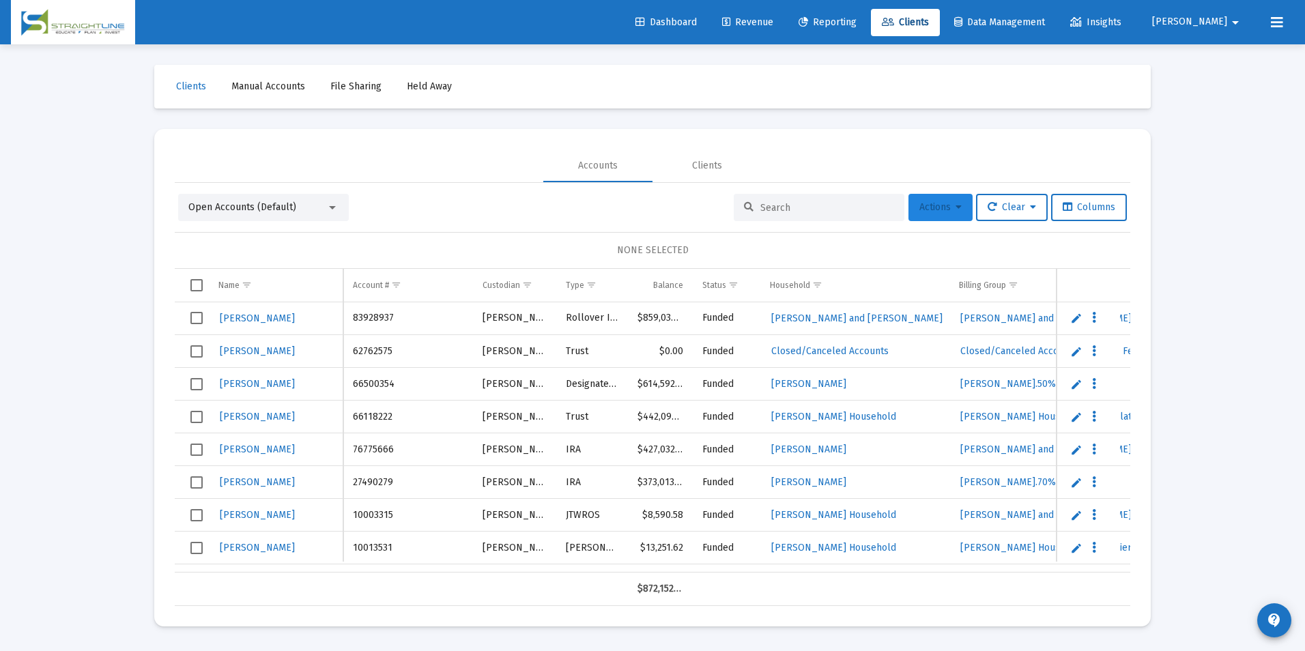
click at [947, 209] on span "Actions" at bounding box center [940, 207] width 42 height 12
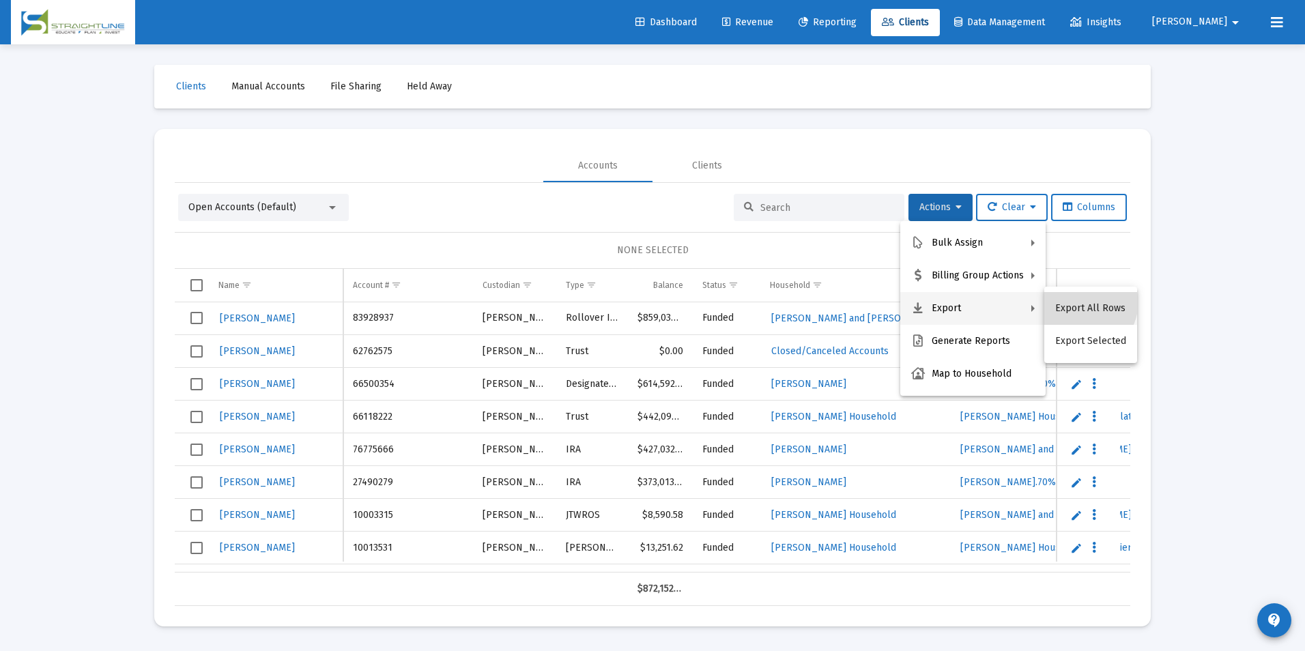
click at [1080, 302] on button "Export All Rows" at bounding box center [1090, 308] width 93 height 33
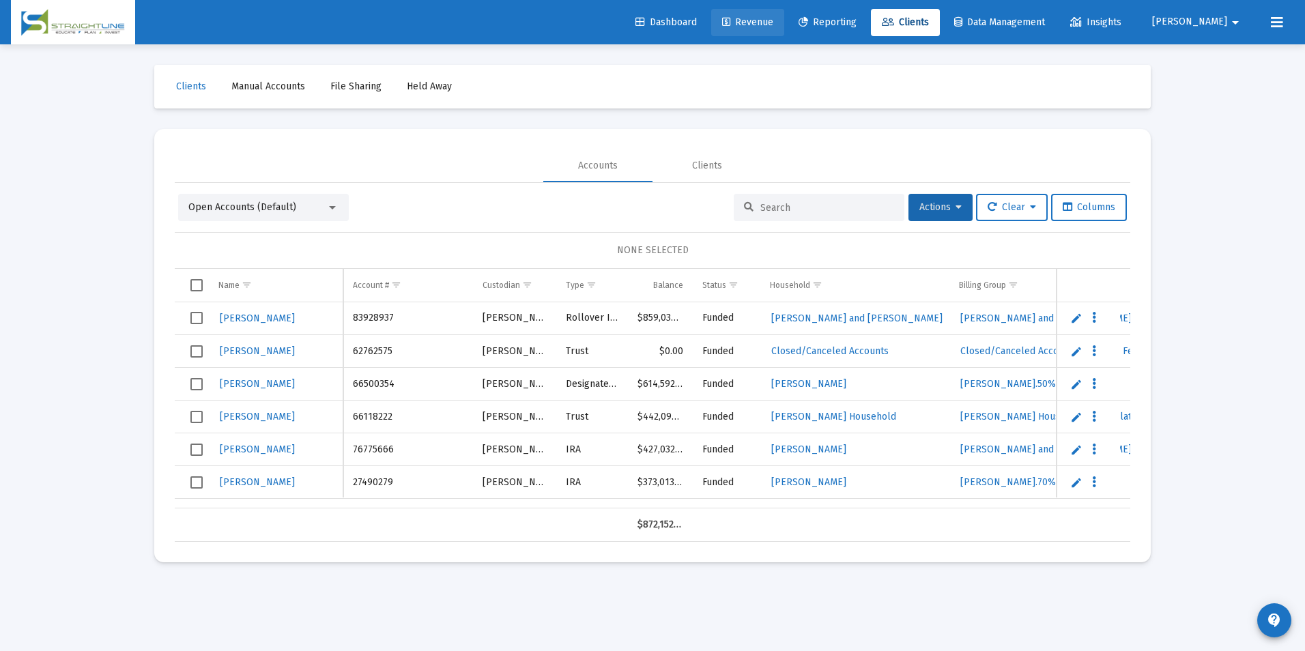
click at [784, 32] on link "Revenue" at bounding box center [747, 22] width 73 height 27
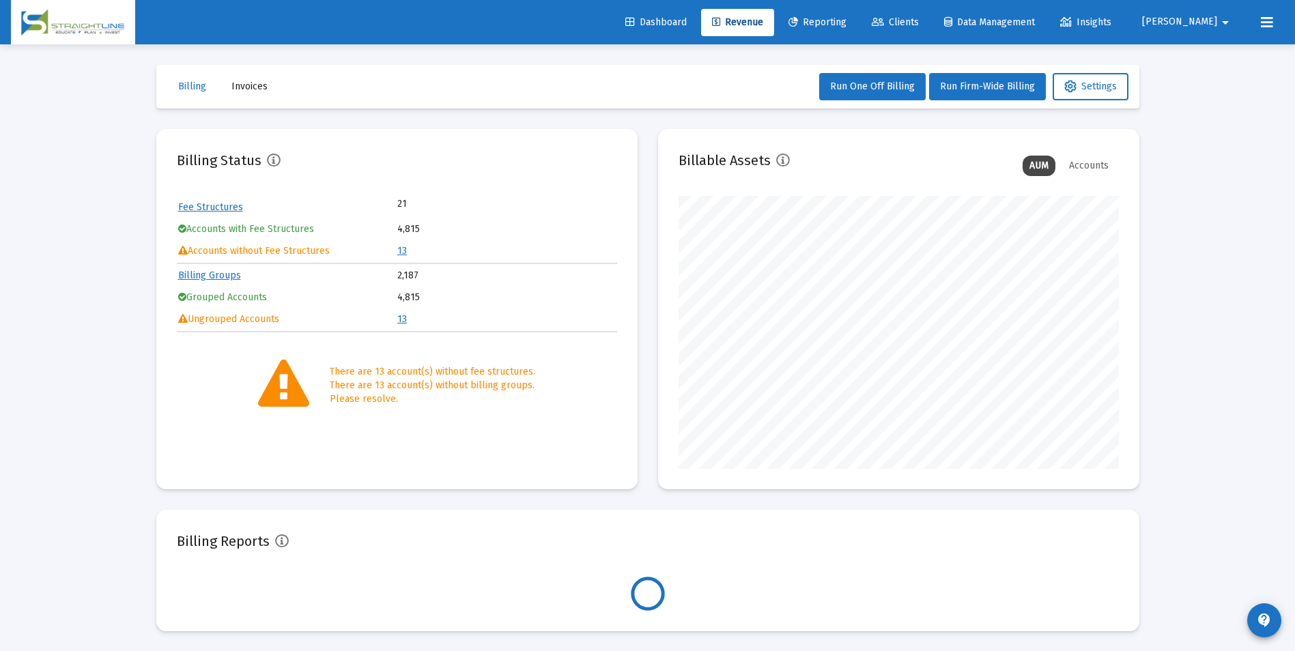
scroll to position [273, 440]
click at [404, 251] on link "13" at bounding box center [402, 251] width 10 height 12
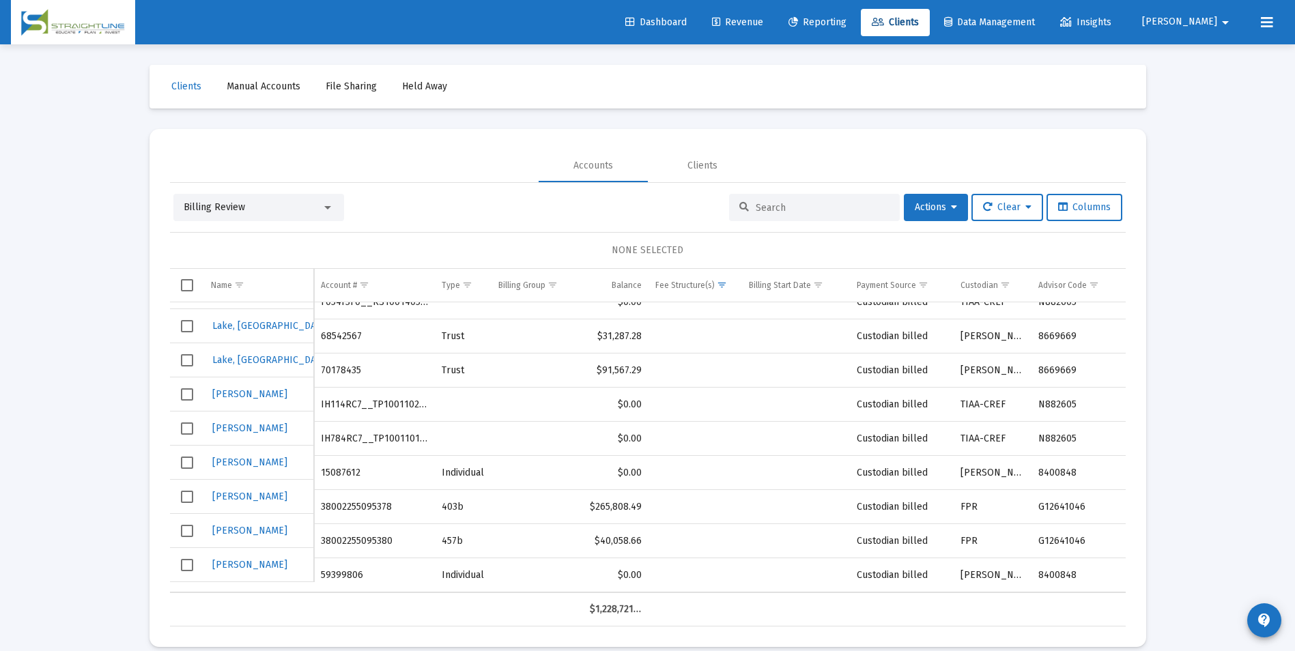
scroll to position [16, 0]
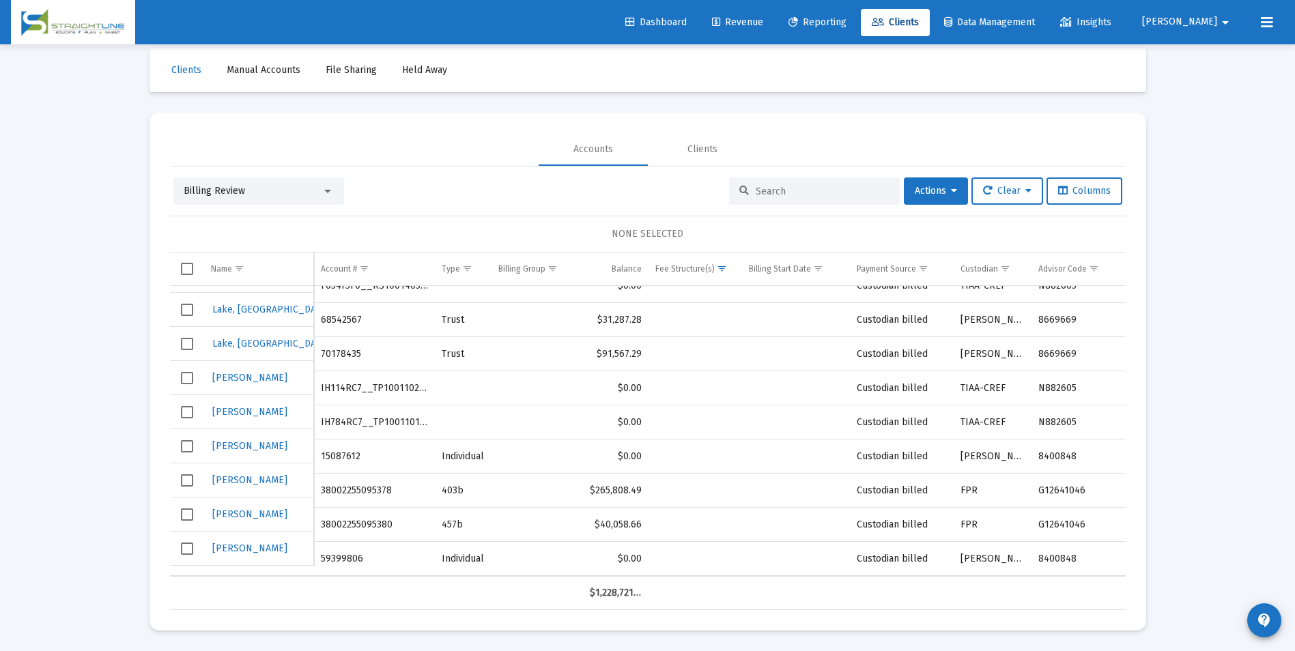
click at [268, 180] on div "Billing Review" at bounding box center [258, 190] width 171 height 27
click at [266, 193] on div "Billing Review" at bounding box center [253, 191] width 138 height 14
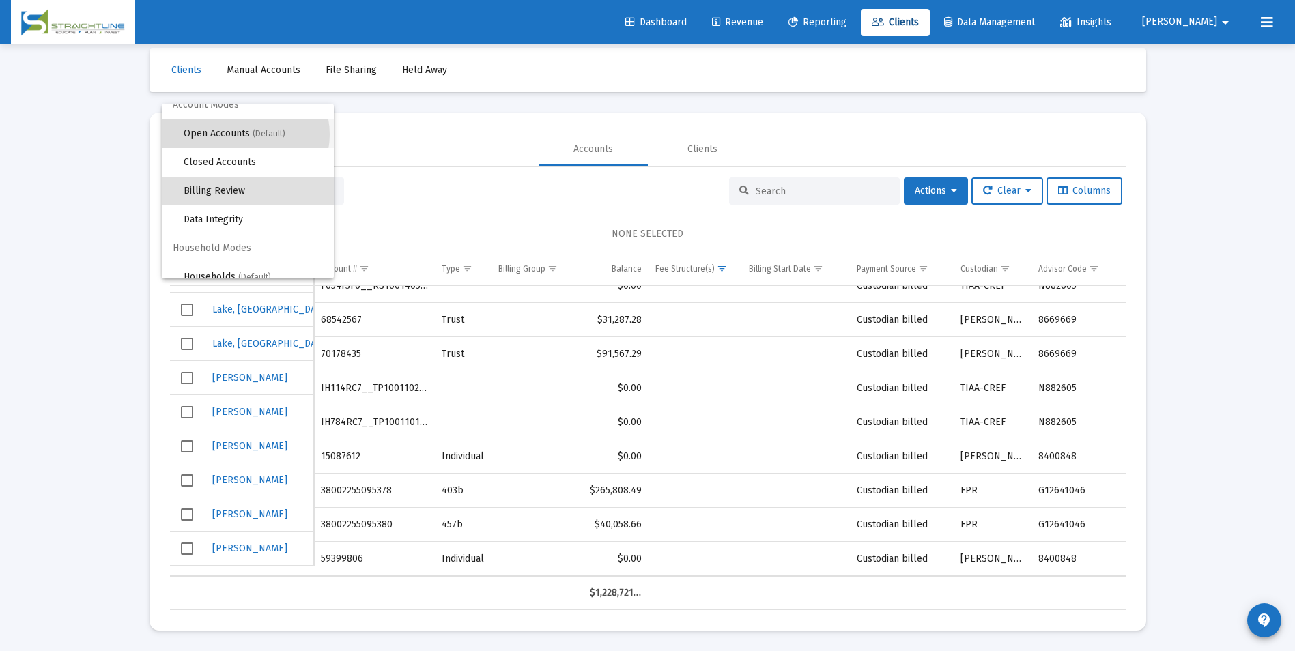
click at [245, 134] on span "Open Accounts (Default)" at bounding box center [253, 133] width 139 height 29
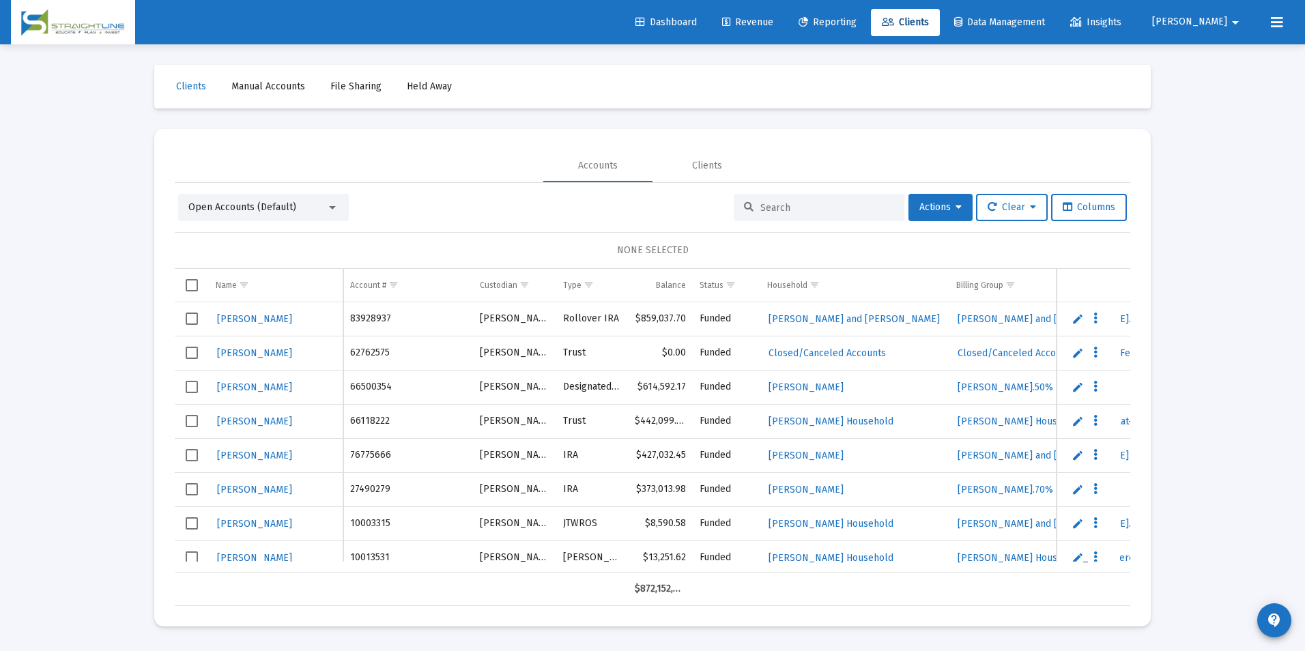
click at [762, 212] on input at bounding box center [827, 208] width 134 height 12
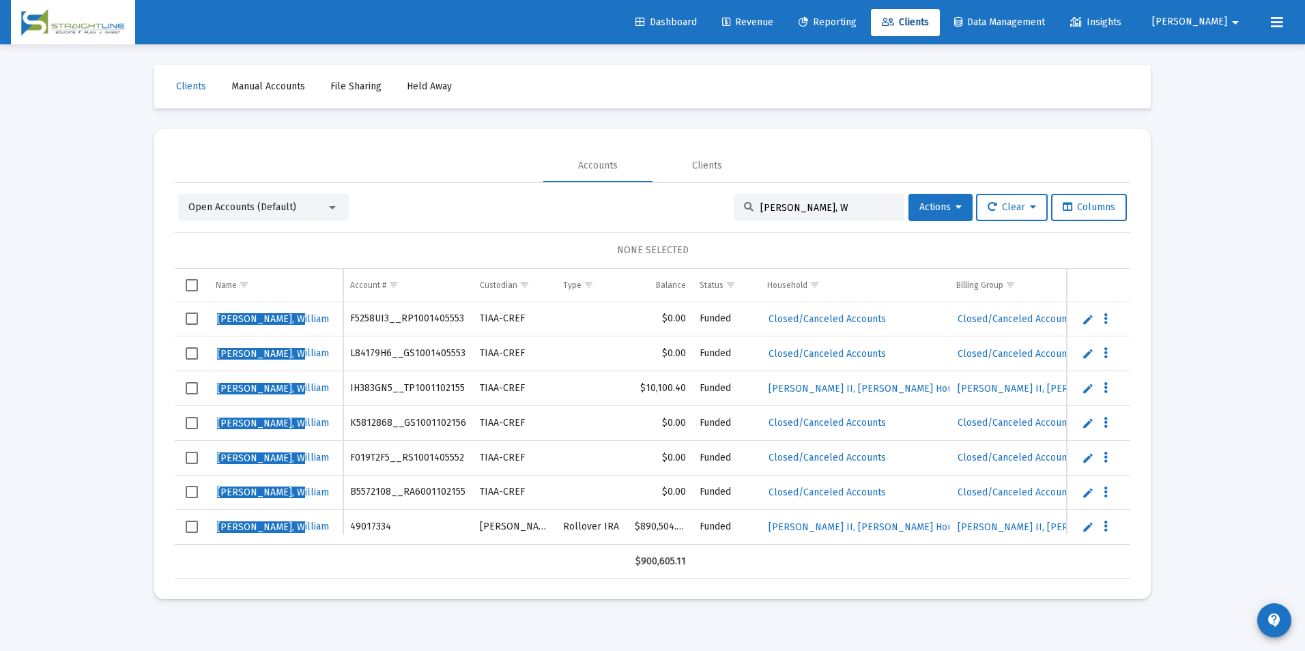
drag, startPoint x: 816, startPoint y: 209, endPoint x: 711, endPoint y: 223, distance: 106.8
click at [711, 223] on div "Open Accounts (Default) [PERSON_NAME], W Actions Clear Columns NONE SELECTED Na…" at bounding box center [653, 386] width 956 height 385
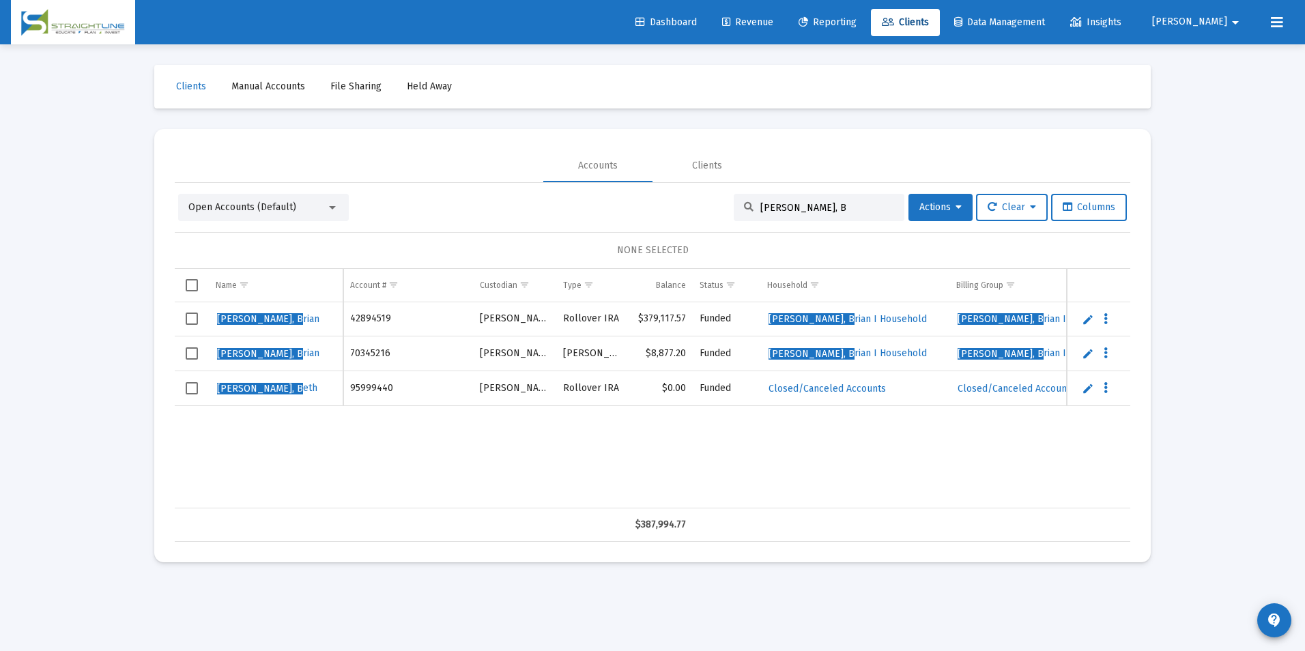
click at [809, 210] on input "[PERSON_NAME], B" at bounding box center [827, 208] width 134 height 12
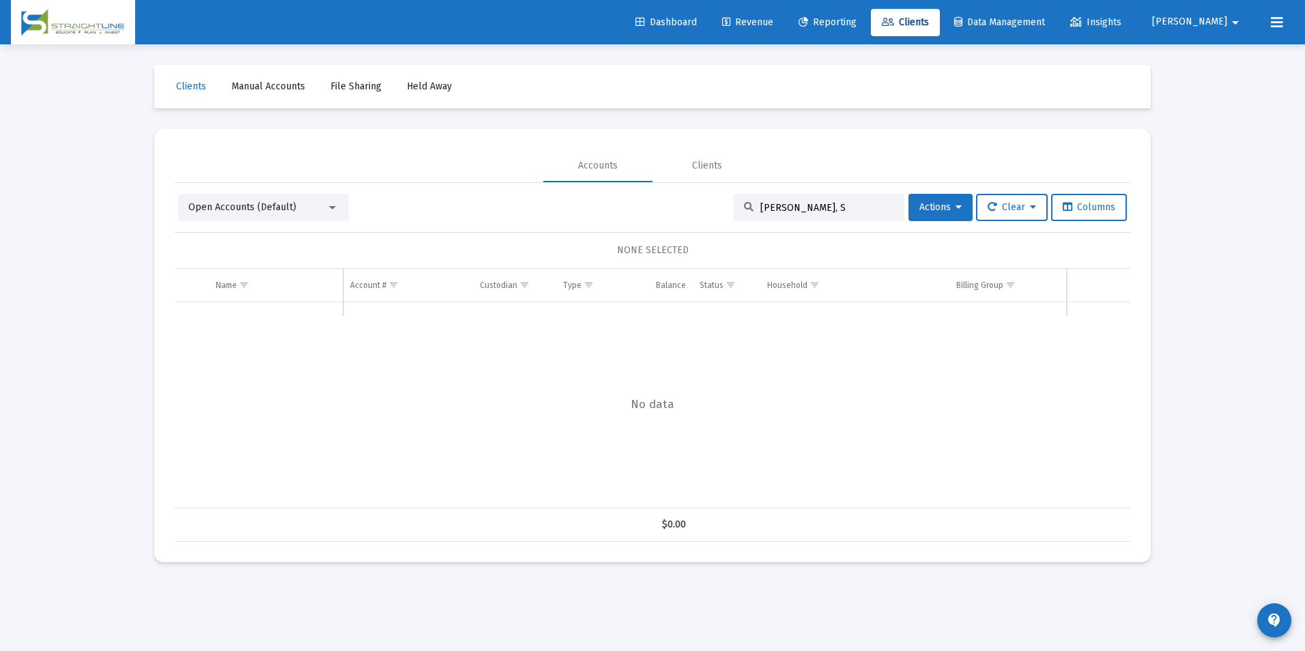
click at [247, 205] on span "Open Accounts (Default)" at bounding box center [242, 207] width 108 height 12
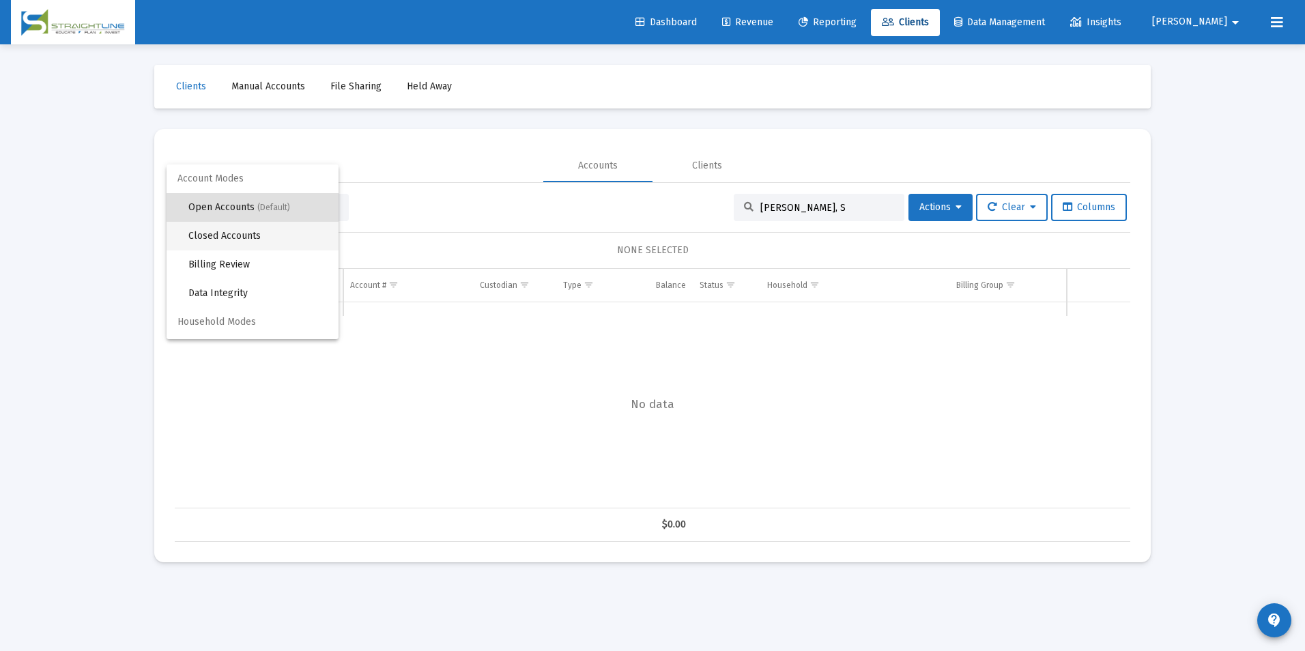
click at [246, 244] on span "Closed Accounts" at bounding box center [257, 236] width 139 height 29
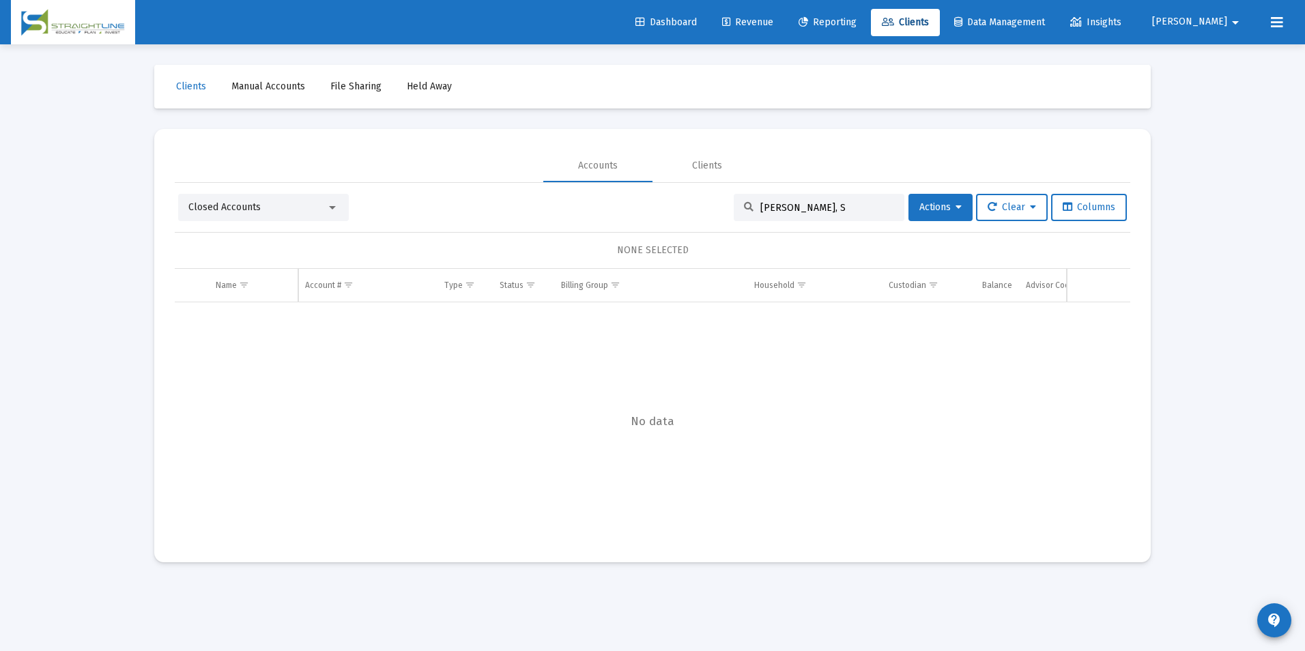
click at [811, 210] on input "[PERSON_NAME], S" at bounding box center [827, 208] width 134 height 12
type input "[PERSON_NAME], St"
drag, startPoint x: 819, startPoint y: 200, endPoint x: 735, endPoint y: 209, distance: 84.4
click at [735, 209] on div "[PERSON_NAME], St" at bounding box center [819, 207] width 171 height 27
drag, startPoint x: 799, startPoint y: 205, endPoint x: 697, endPoint y: 202, distance: 101.7
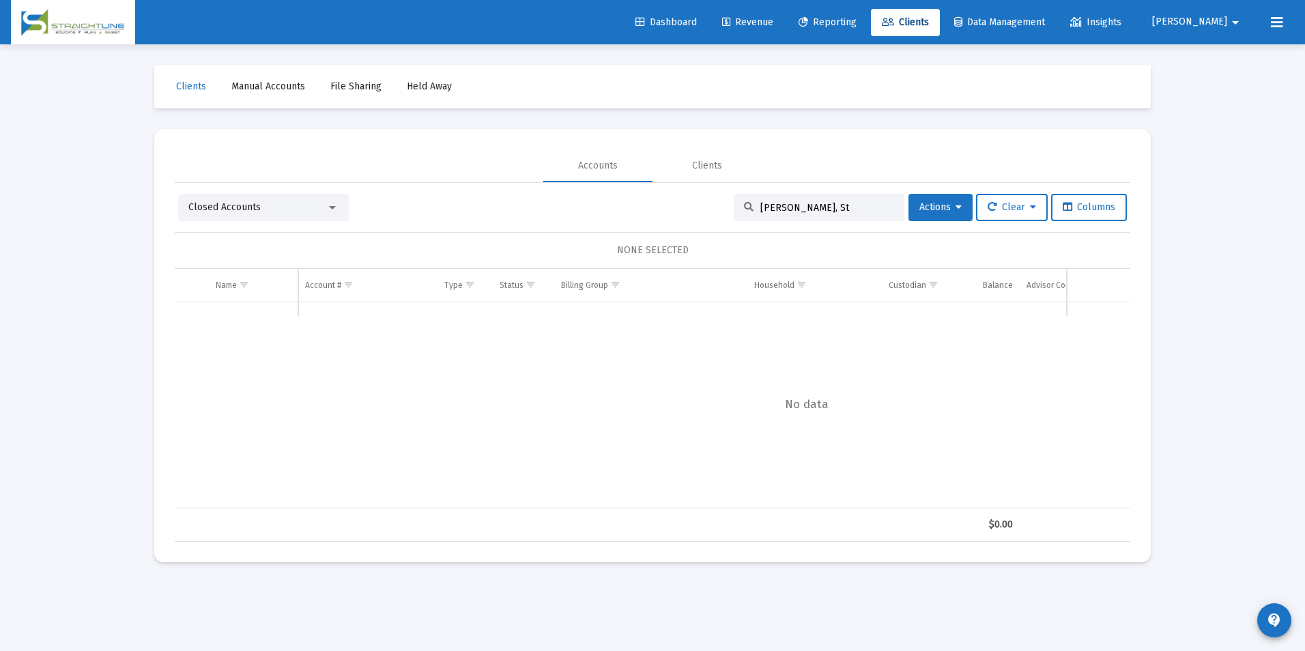
click at [697, 202] on div "Closed Accounts [PERSON_NAME], St Actions Clear Columns" at bounding box center [652, 207] width 949 height 27
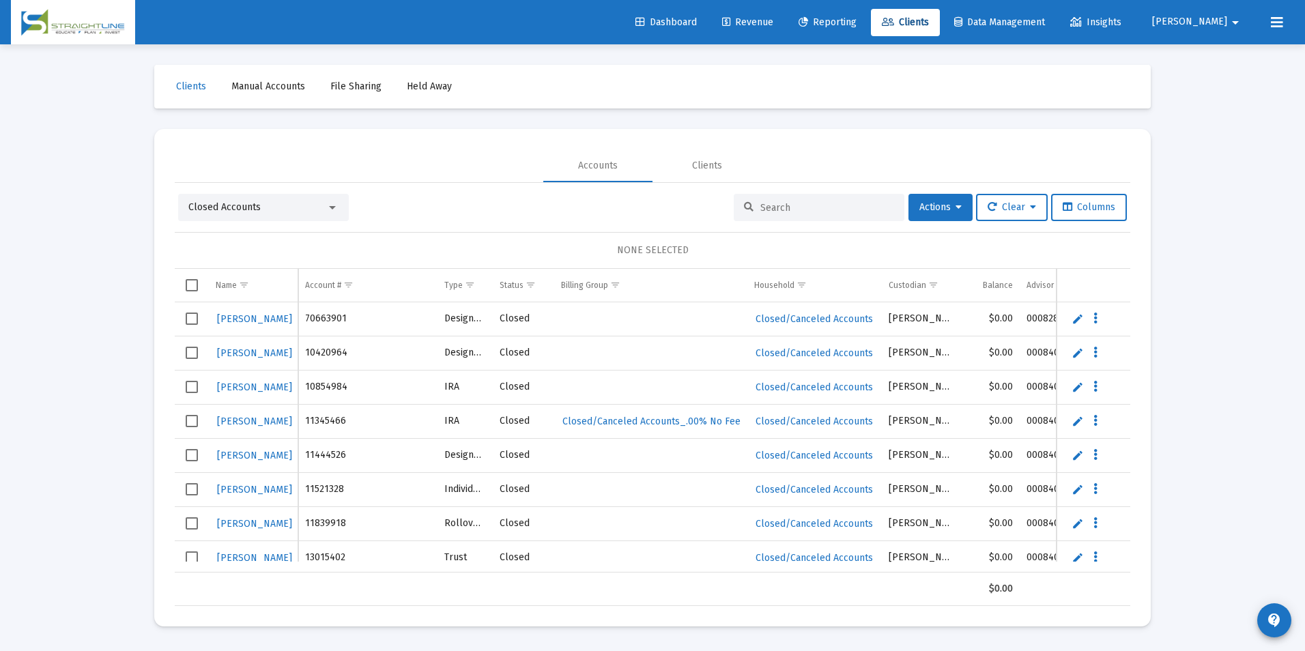
click at [803, 207] on input at bounding box center [827, 208] width 134 height 12
paste input "[PERSON_NAME]"
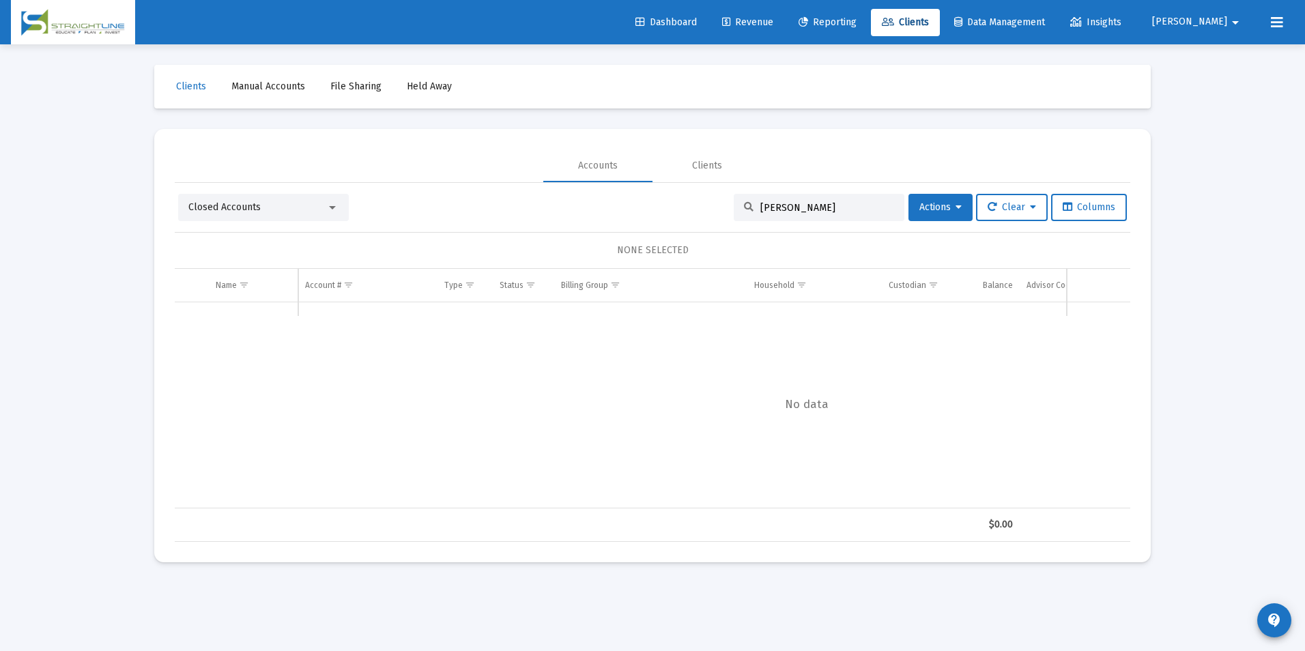
click at [298, 213] on div "Closed Accounts" at bounding box center [257, 208] width 138 height 14
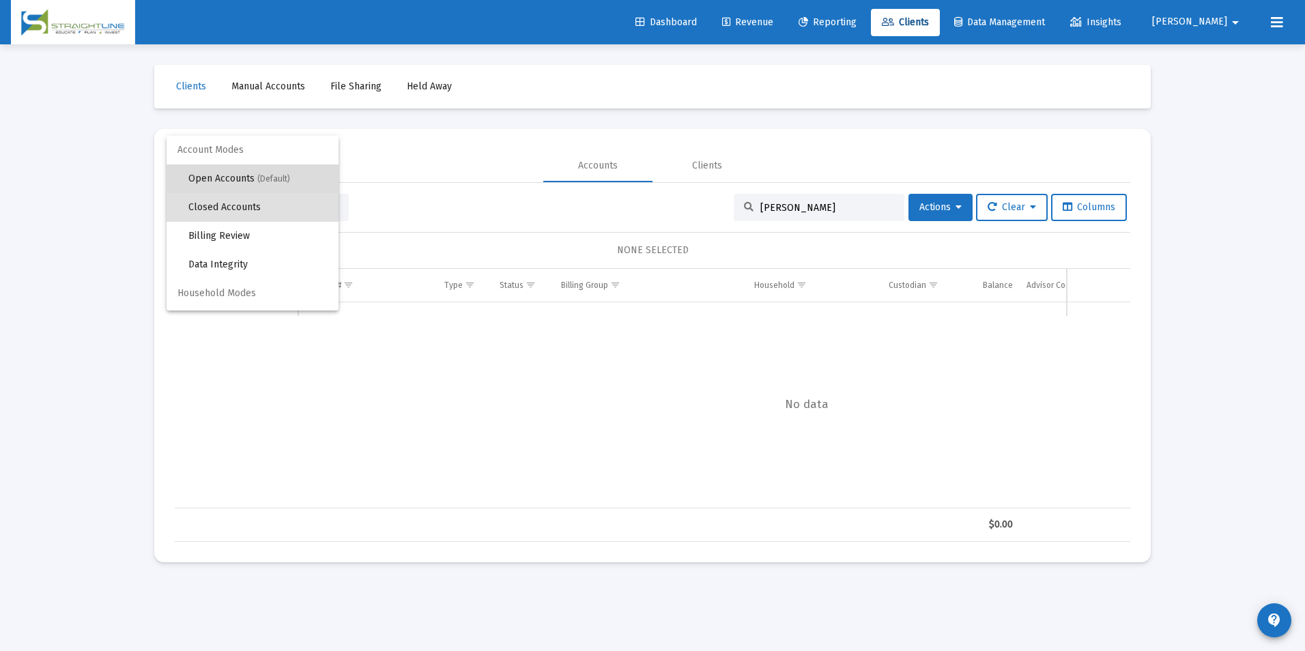
click at [259, 167] on span "Open Accounts (Default)" at bounding box center [257, 178] width 139 height 29
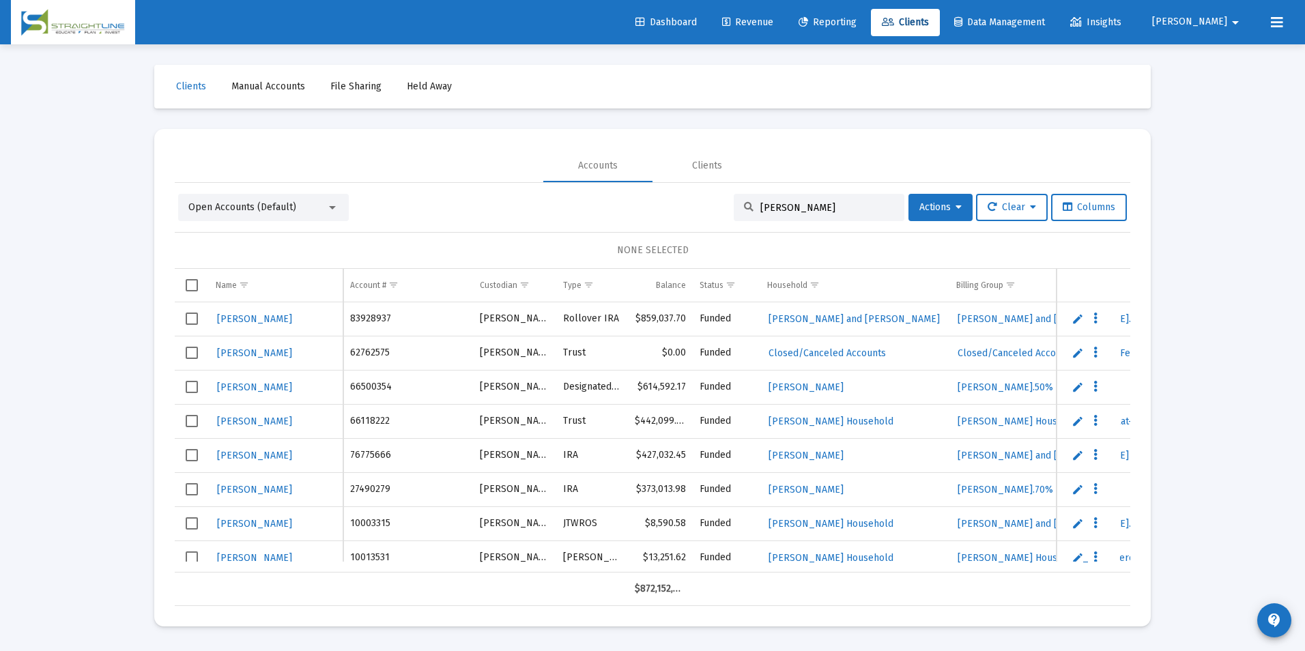
click at [811, 207] on input "[PERSON_NAME]" at bounding box center [827, 208] width 134 height 12
type input "[PERSON_NAME]"
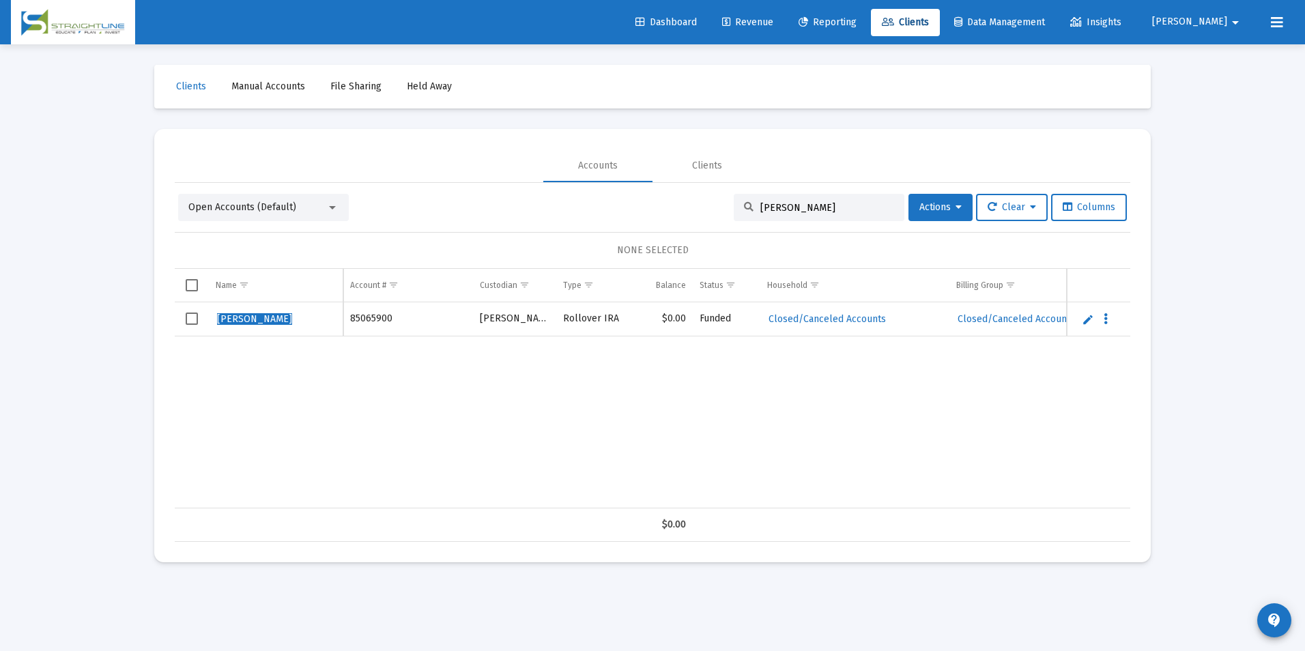
click at [1083, 315] on link "Edit" at bounding box center [1088, 319] width 12 height 12
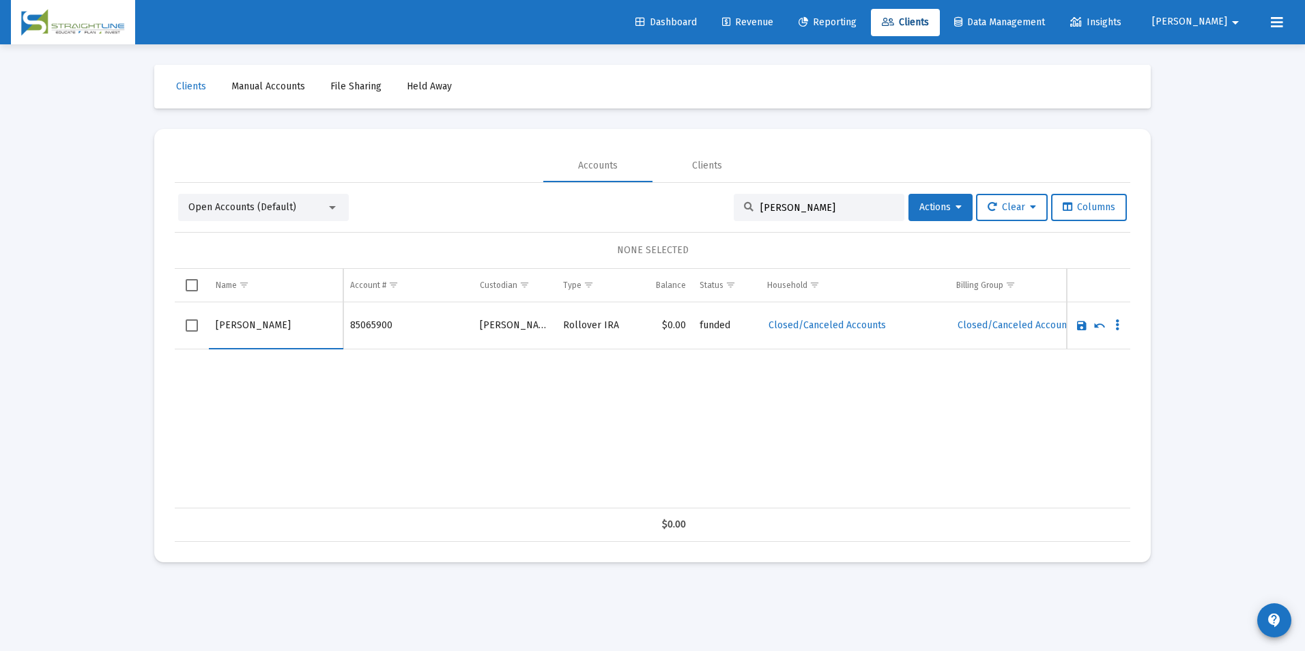
drag, startPoint x: 248, startPoint y: 322, endPoint x: 172, endPoint y: 330, distance: 76.2
click at [172, 330] on mat-card "Accounts Clients Open Accounts (Default) [PERSON_NAME] Actions Clear Columns NO…" at bounding box center [652, 345] width 997 height 433
click at [241, 328] on input "[PERSON_NAME]" at bounding box center [276, 325] width 120 height 33
type input "[PERSON_NAME]"
click at [1080, 322] on link "Save" at bounding box center [1082, 325] width 12 height 12
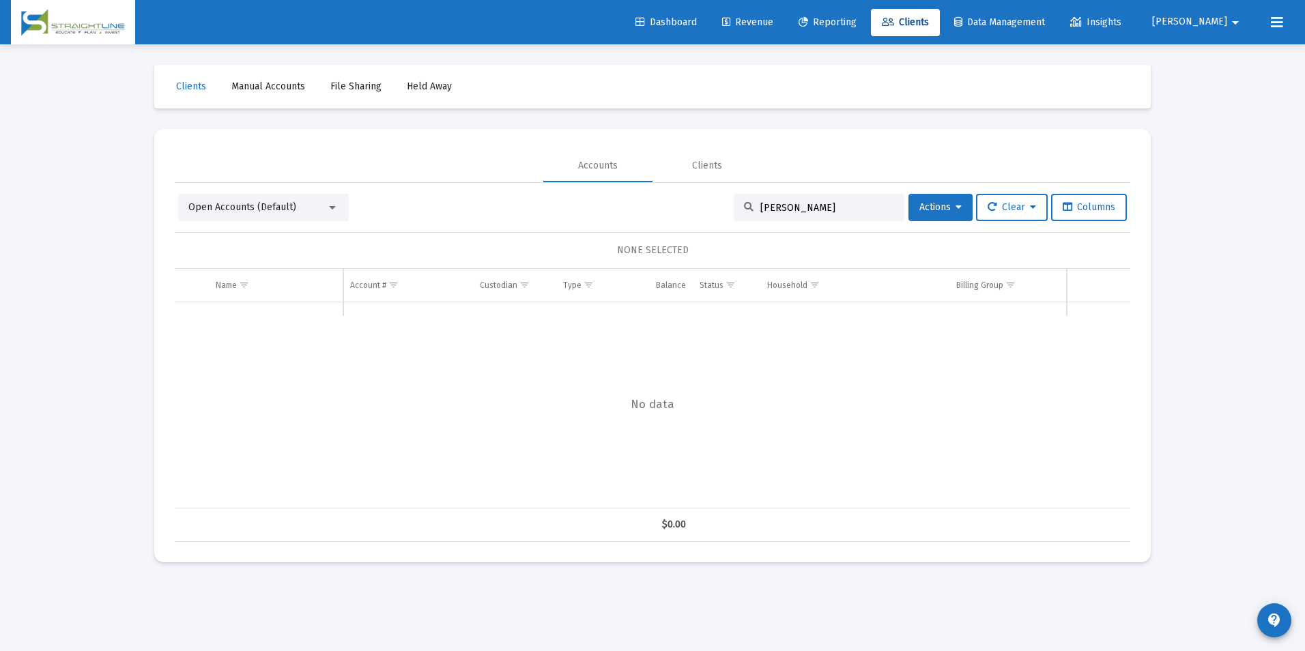
drag, startPoint x: 810, startPoint y: 213, endPoint x: 749, endPoint y: 212, distance: 60.8
click at [749, 212] on div "[PERSON_NAME]" at bounding box center [819, 207] width 171 height 27
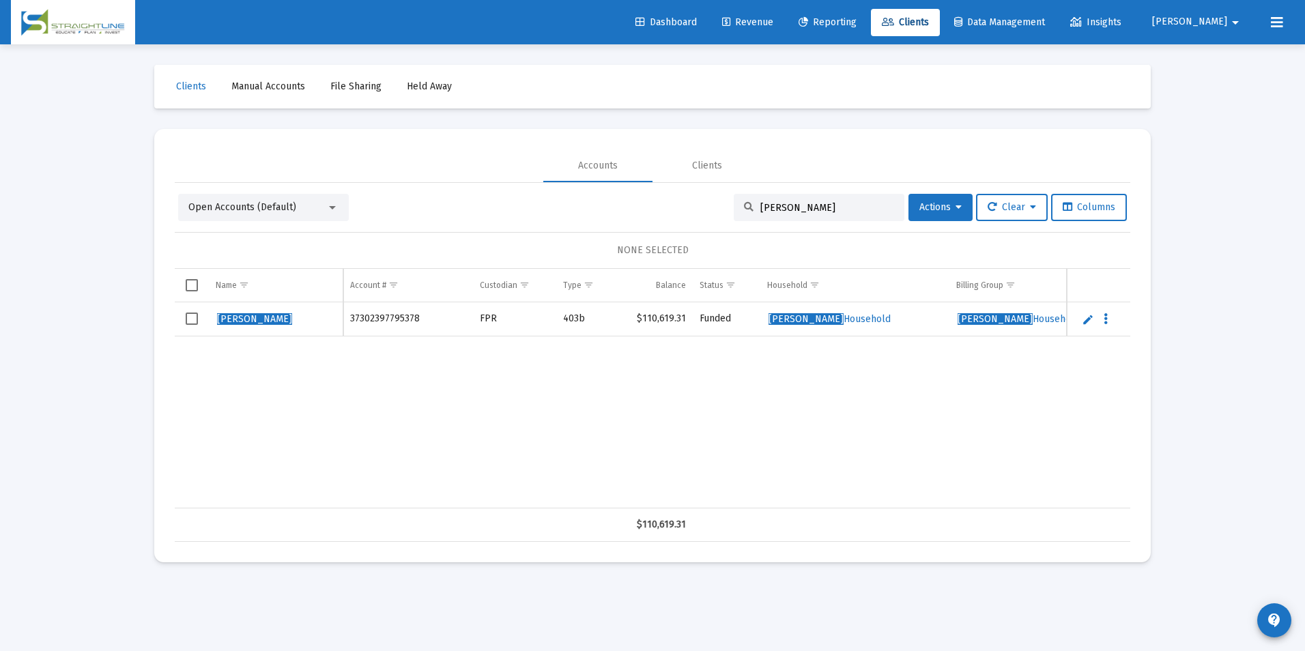
click at [638, 497] on div "[PERSON_NAME] 37302397795378 FPR 403b $110,619.31 Funded [PERSON_NAME] Househol…" at bounding box center [1067, 405] width 1785 height 206
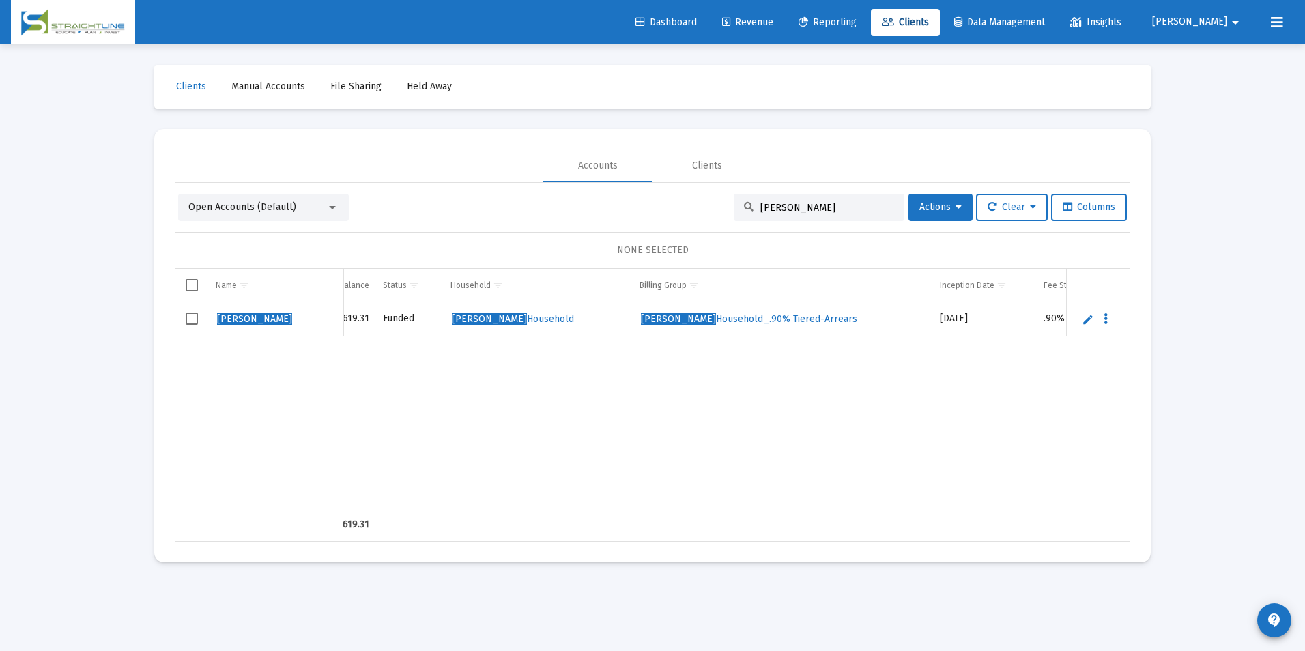
scroll to position [0, 357]
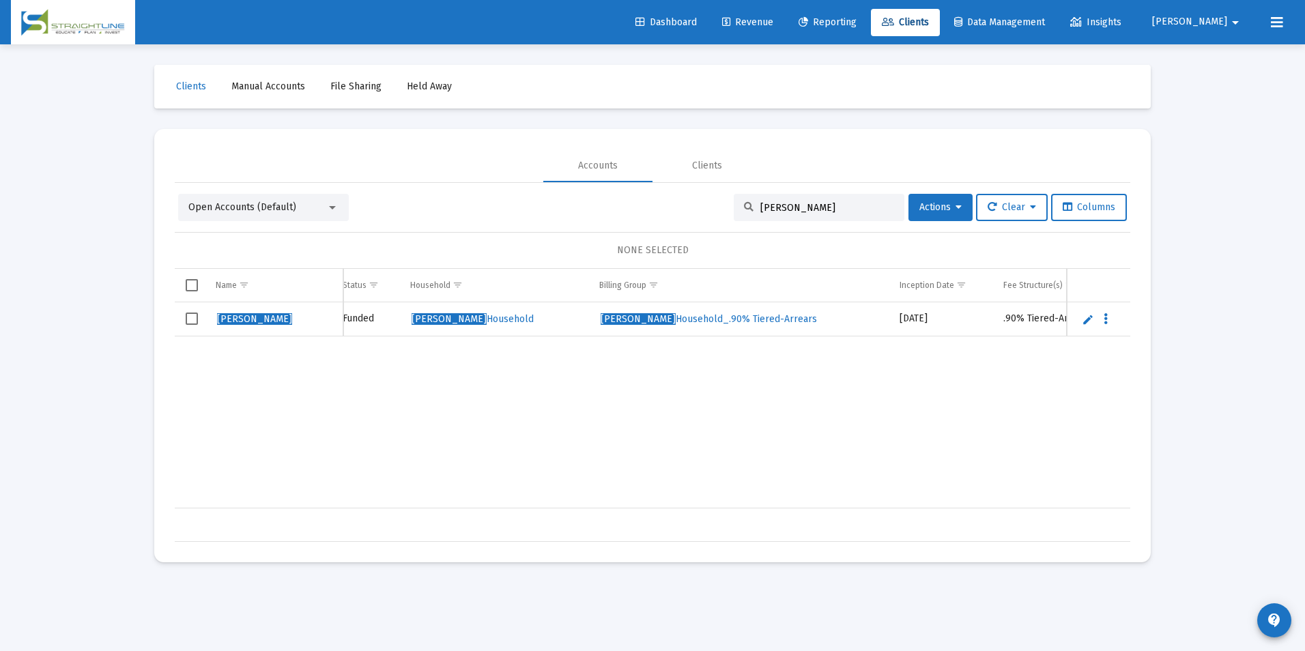
drag, startPoint x: 837, startPoint y: 207, endPoint x: 723, endPoint y: 213, distance: 114.1
click at [723, 213] on div "Open Accounts (Default) [PERSON_NAME] Actions Clear Columns" at bounding box center [652, 207] width 949 height 27
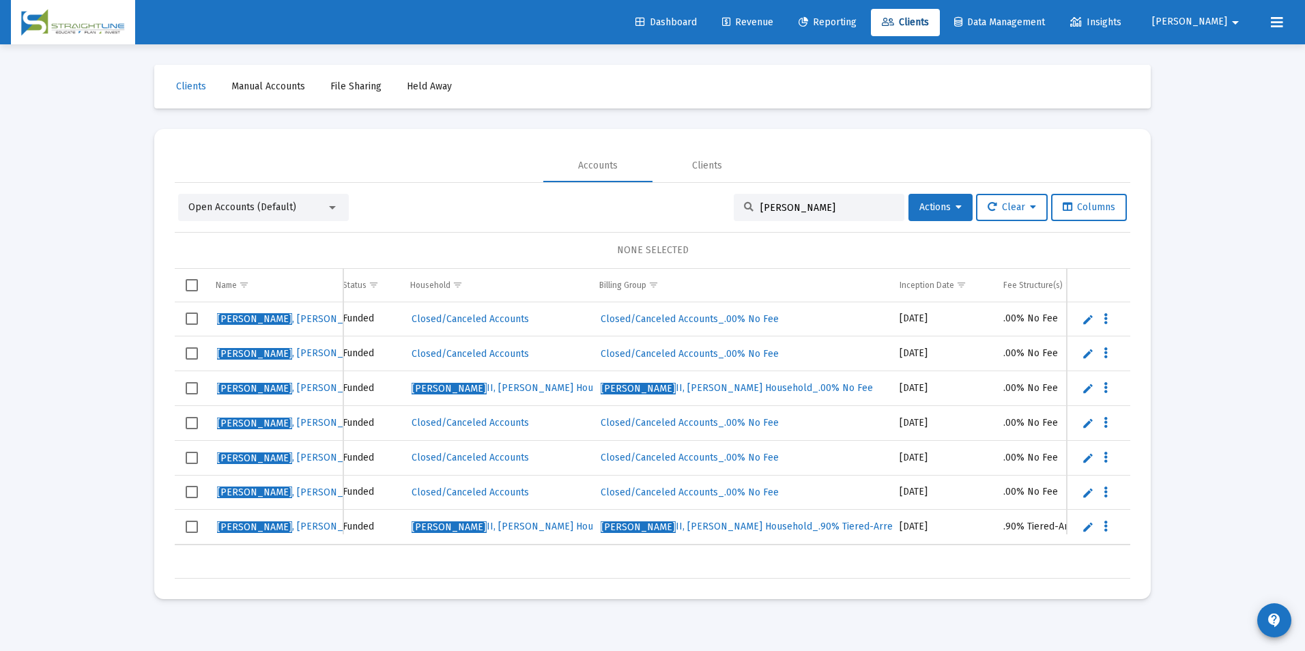
scroll to position [0, 0]
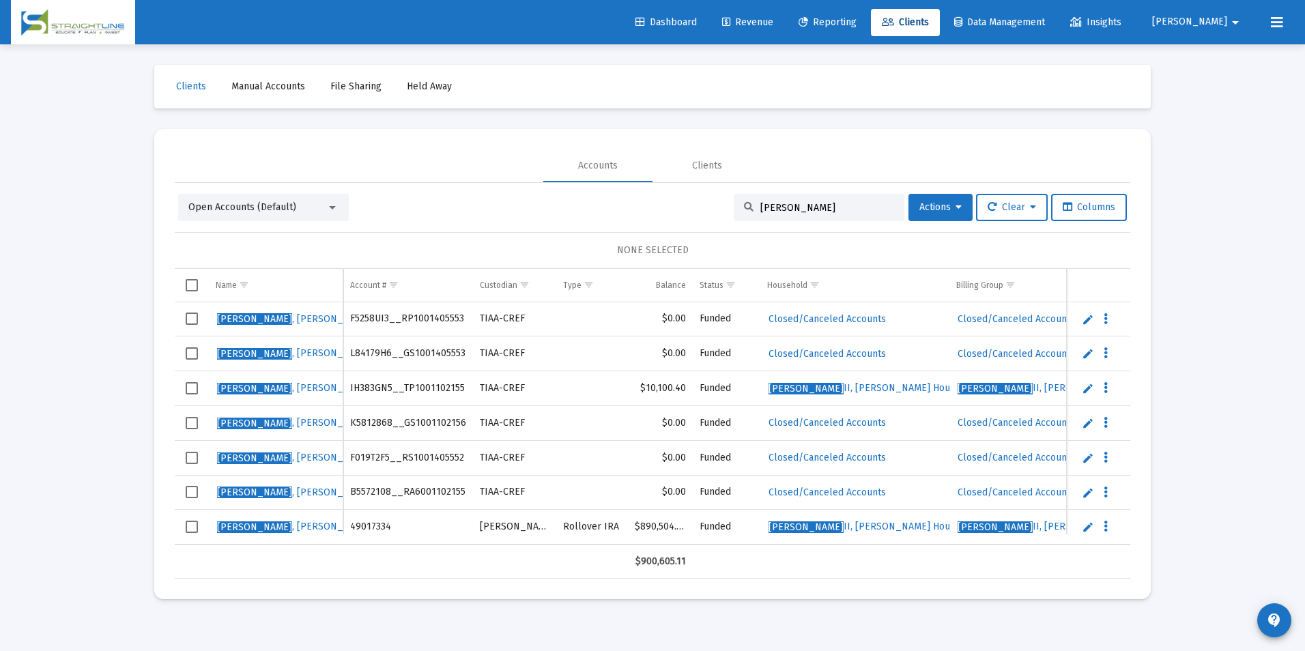
drag, startPoint x: 800, startPoint y: 206, endPoint x: 709, endPoint y: 202, distance: 90.9
click at [709, 202] on div "Open Accounts (Default) [PERSON_NAME] Actions Clear Columns" at bounding box center [652, 207] width 949 height 27
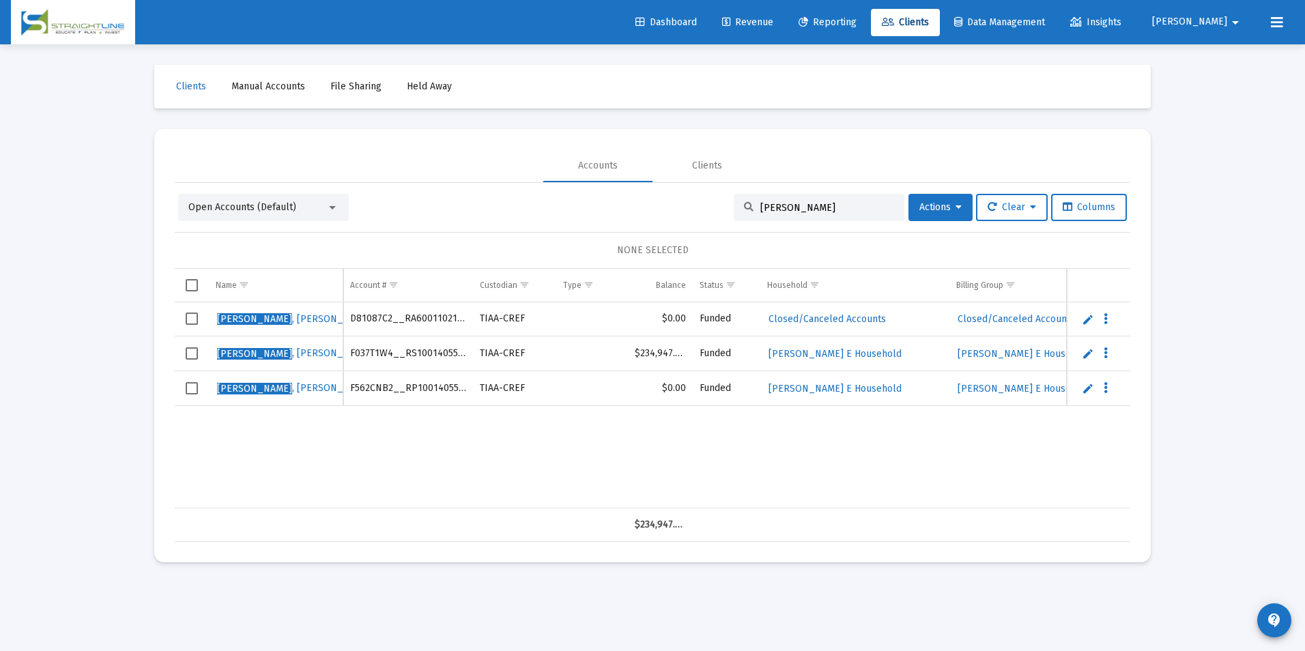
drag, startPoint x: 807, startPoint y: 203, endPoint x: 721, endPoint y: 202, distance: 86.0
click at [721, 202] on div "Open Accounts (Default) [PERSON_NAME] Actions Clear Columns" at bounding box center [652, 207] width 949 height 27
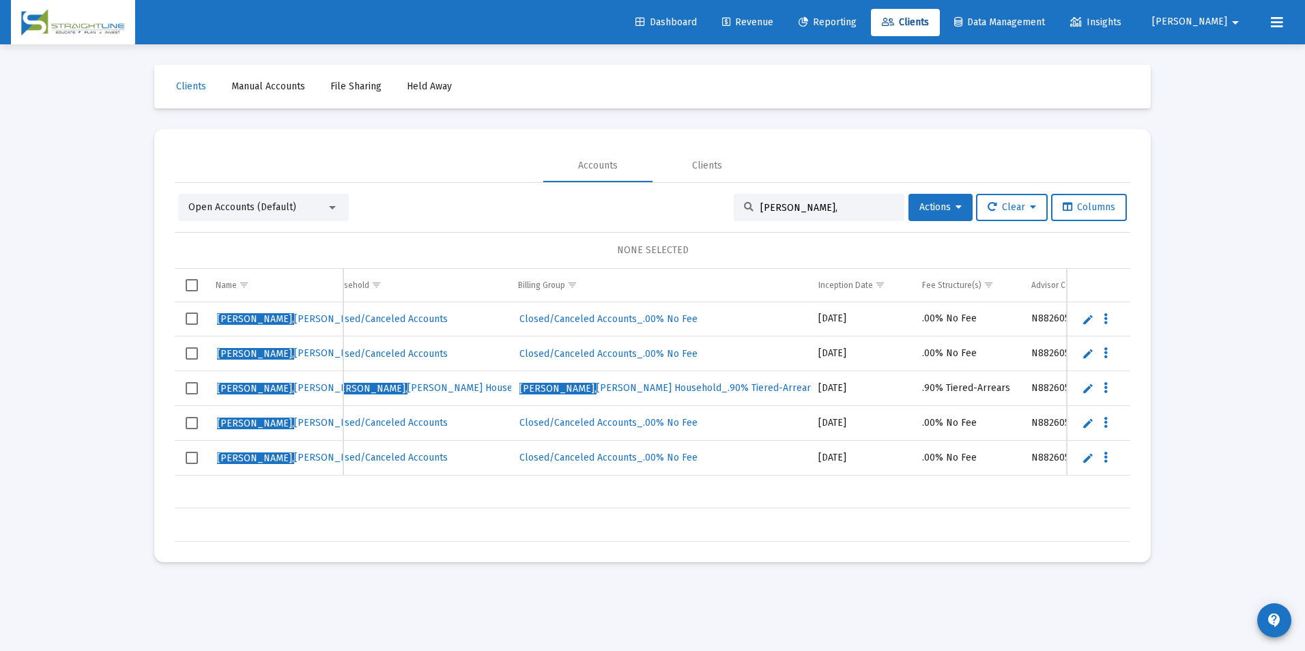
drag, startPoint x: 831, startPoint y: 205, endPoint x: 605, endPoint y: 197, distance: 226.8
click at [605, 197] on div "Open Accounts (Default) [PERSON_NAME], Actions Clear Columns" at bounding box center [652, 207] width 949 height 27
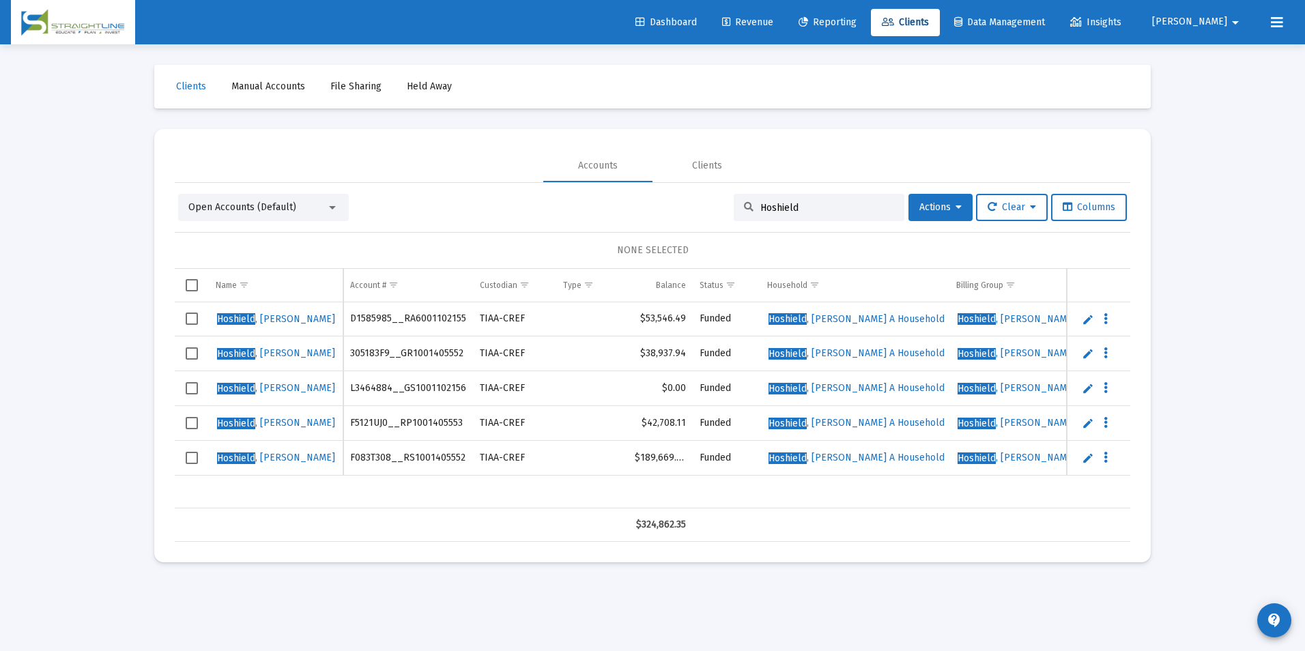
drag, startPoint x: 814, startPoint y: 204, endPoint x: 743, endPoint y: 204, distance: 71.0
click at [743, 204] on div "Hoshield" at bounding box center [819, 207] width 171 height 27
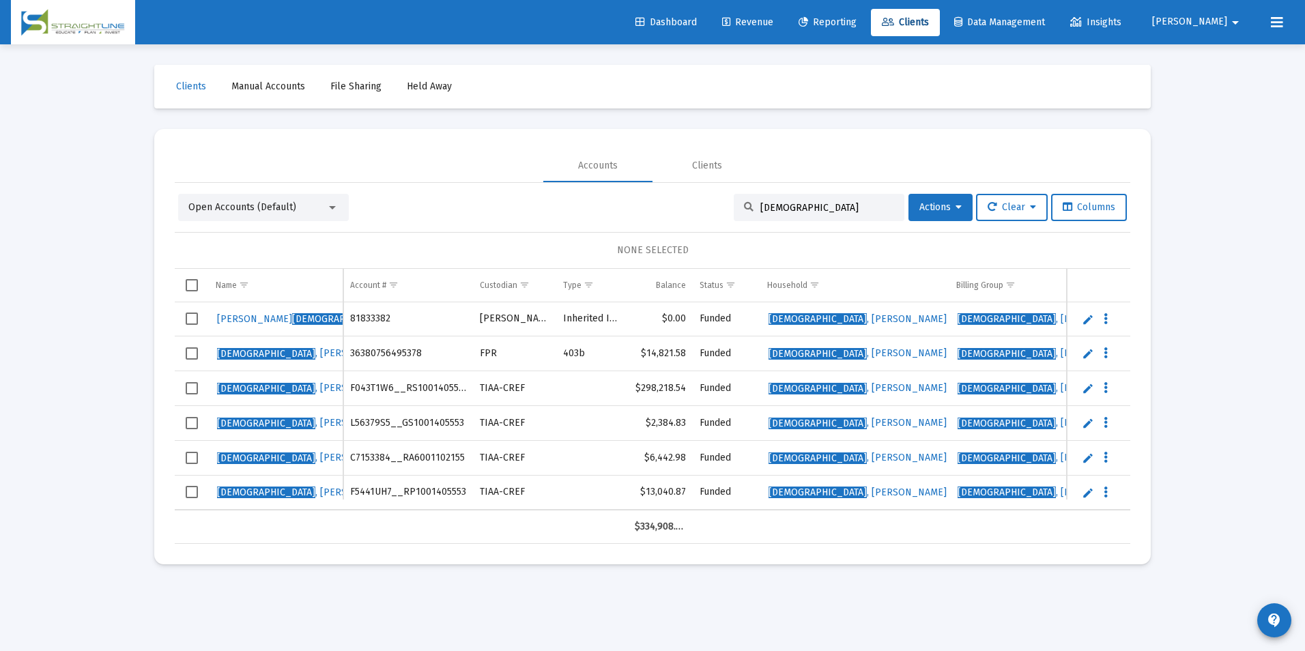
type input "[DEMOGRAPHIC_DATA]"
click at [1087, 317] on link "Edit" at bounding box center [1088, 319] width 12 height 12
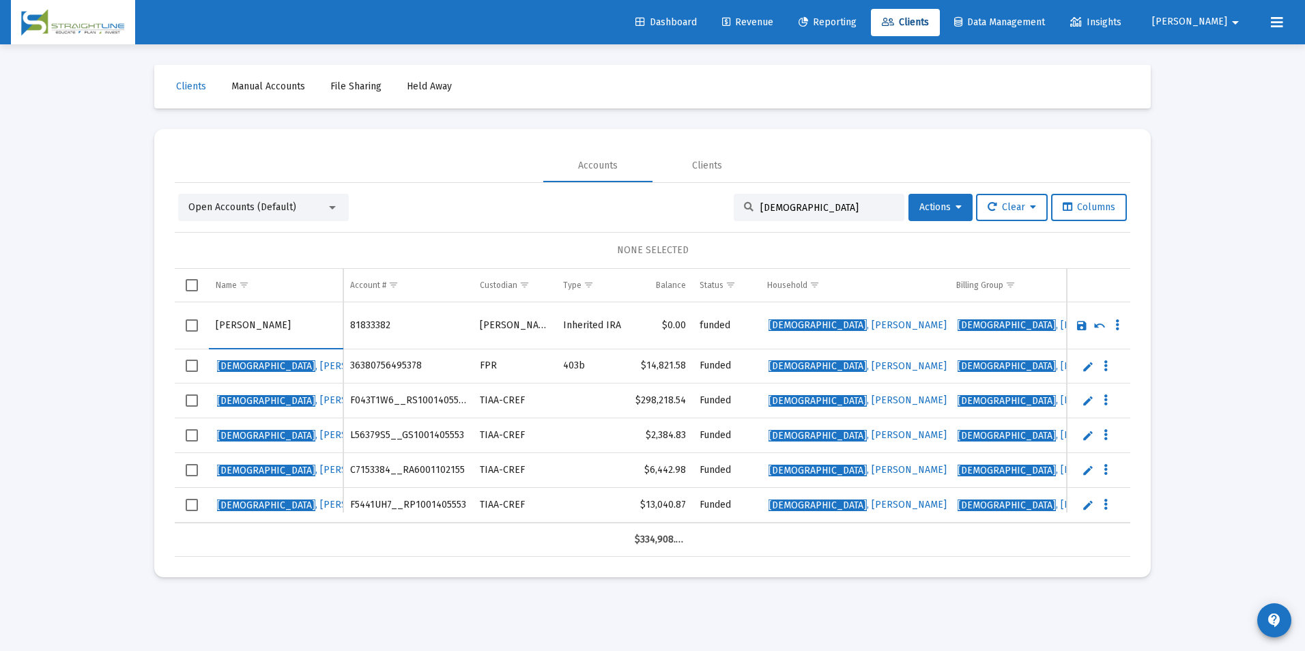
drag, startPoint x: 248, startPoint y: 326, endPoint x: 187, endPoint y: 328, distance: 61.5
click at [187, 328] on tr "[PERSON_NAME]" at bounding box center [653, 325] width 956 height 47
click at [255, 329] on input "[DEMOGRAPHIC_DATA]" at bounding box center [276, 325] width 120 height 33
type input "[PERSON_NAME]"
click at [1078, 319] on link "Save" at bounding box center [1082, 325] width 12 height 12
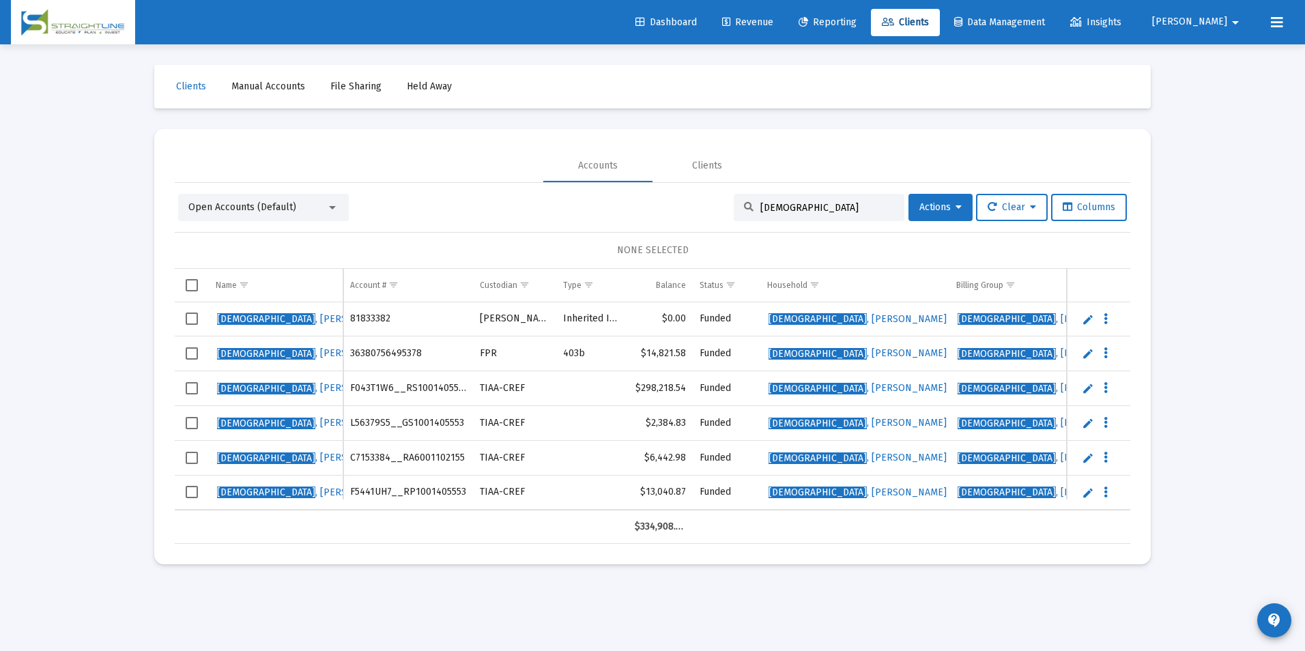
click at [1085, 353] on link "Edit" at bounding box center [1088, 353] width 12 height 12
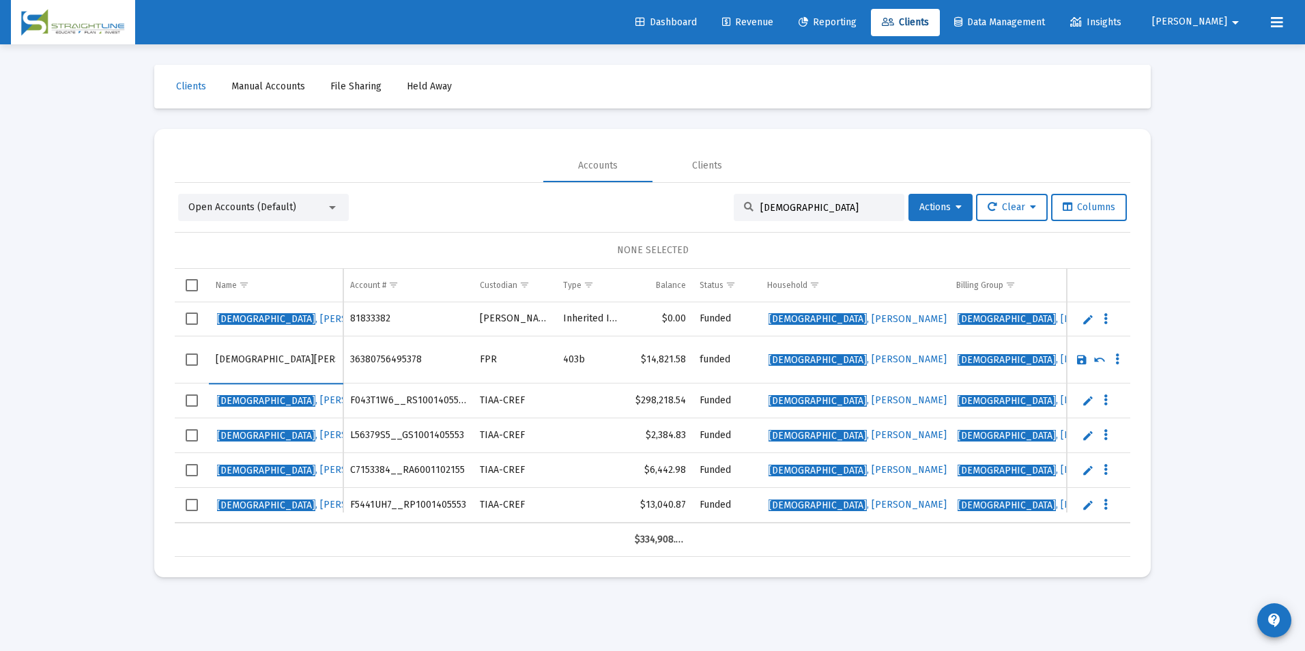
click at [328, 367] on input "[DEMOGRAPHIC_DATA][PERSON_NAME]" at bounding box center [276, 359] width 120 height 33
type input "[PERSON_NAME]"
click at [1085, 357] on link "Save" at bounding box center [1082, 360] width 12 height 12
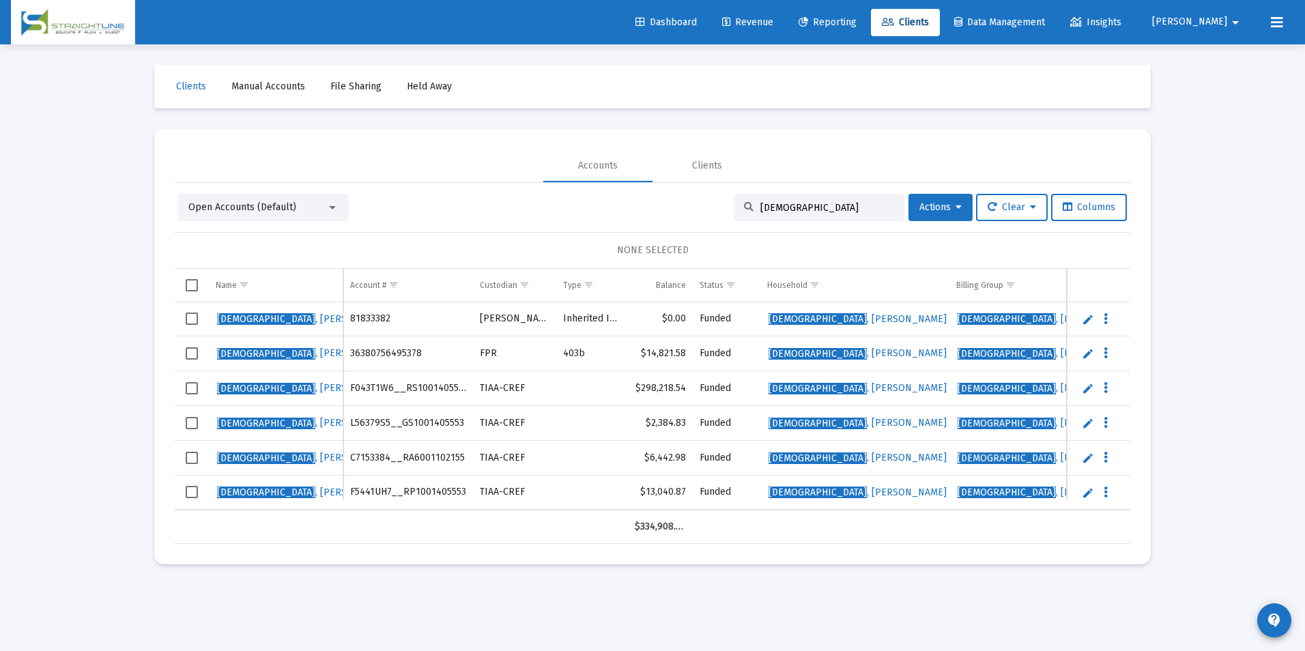
drag, startPoint x: 844, startPoint y: 205, endPoint x: 635, endPoint y: 176, distance: 210.1
click at [635, 176] on mat-tab-group "Accounts Clients Open Accounts (Default) Hugenot Actions Clear Columns NONE SEL…" at bounding box center [653, 346] width 956 height 395
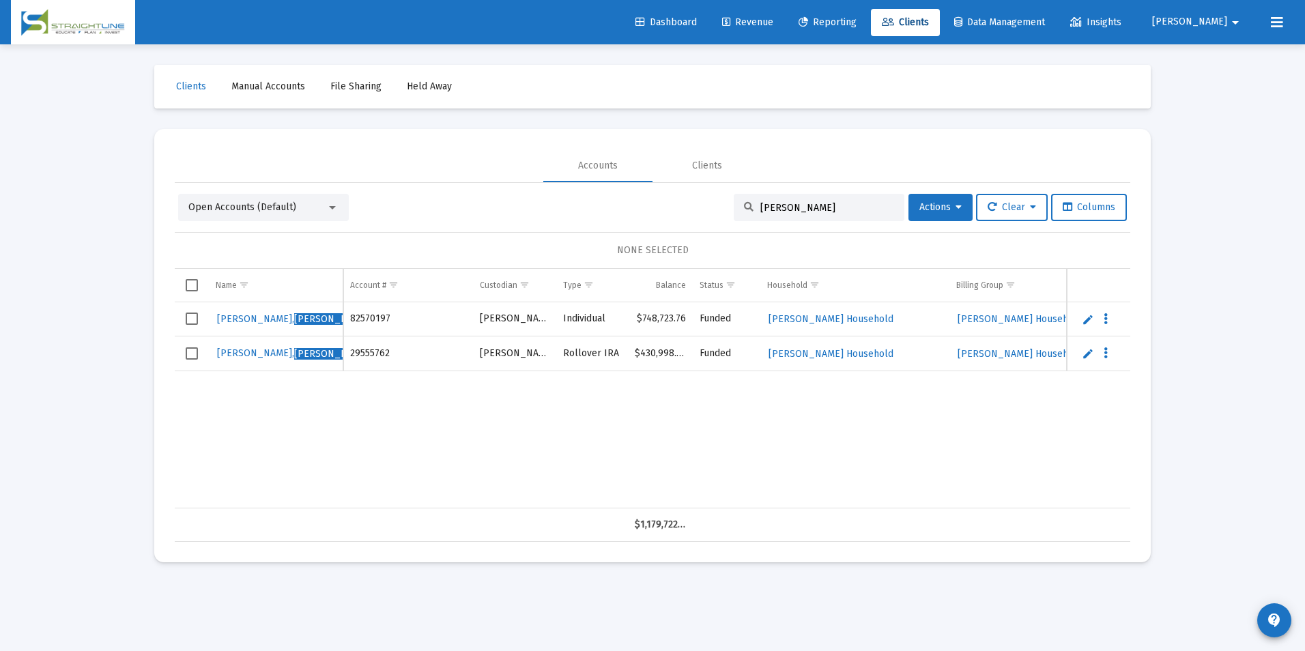
drag, startPoint x: 820, startPoint y: 206, endPoint x: 551, endPoint y: 168, distance: 271.6
click at [551, 168] on mat-tab-group "Accounts Clients Open Accounts (Default) [PERSON_NAME] Actions Clear Columns NO…" at bounding box center [653, 345] width 956 height 392
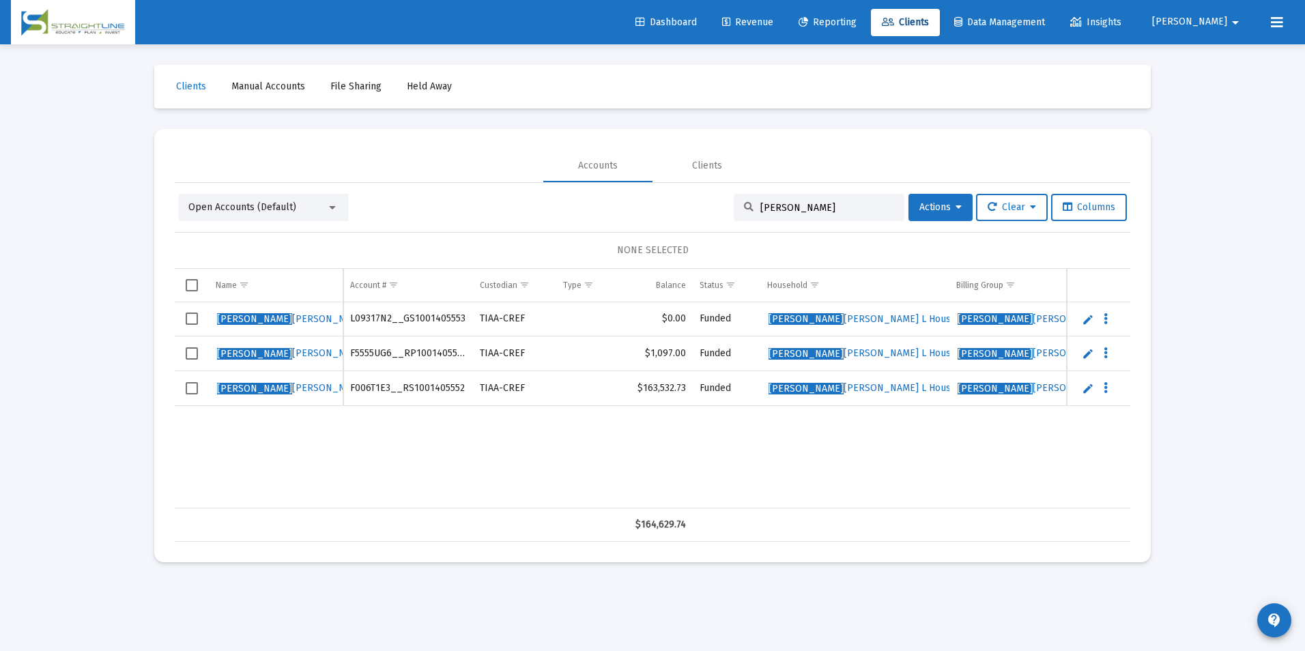
drag, startPoint x: 791, startPoint y: 207, endPoint x: 708, endPoint y: 201, distance: 83.5
click at [708, 201] on div "Open Accounts (Default) [PERSON_NAME], J Actions Clear Columns" at bounding box center [652, 207] width 949 height 27
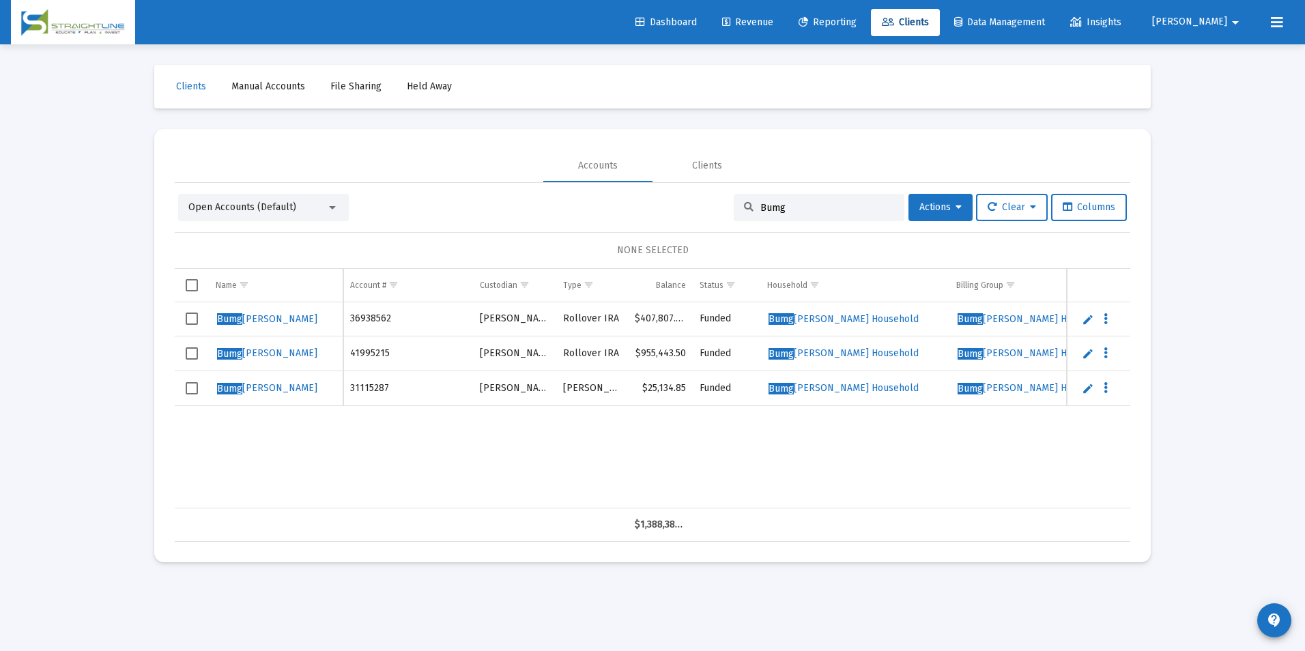
drag, startPoint x: 848, startPoint y: 210, endPoint x: 590, endPoint y: 203, distance: 258.8
click at [590, 203] on div "Open Accounts (Default) Bumg Actions Clear Columns" at bounding box center [652, 207] width 949 height 27
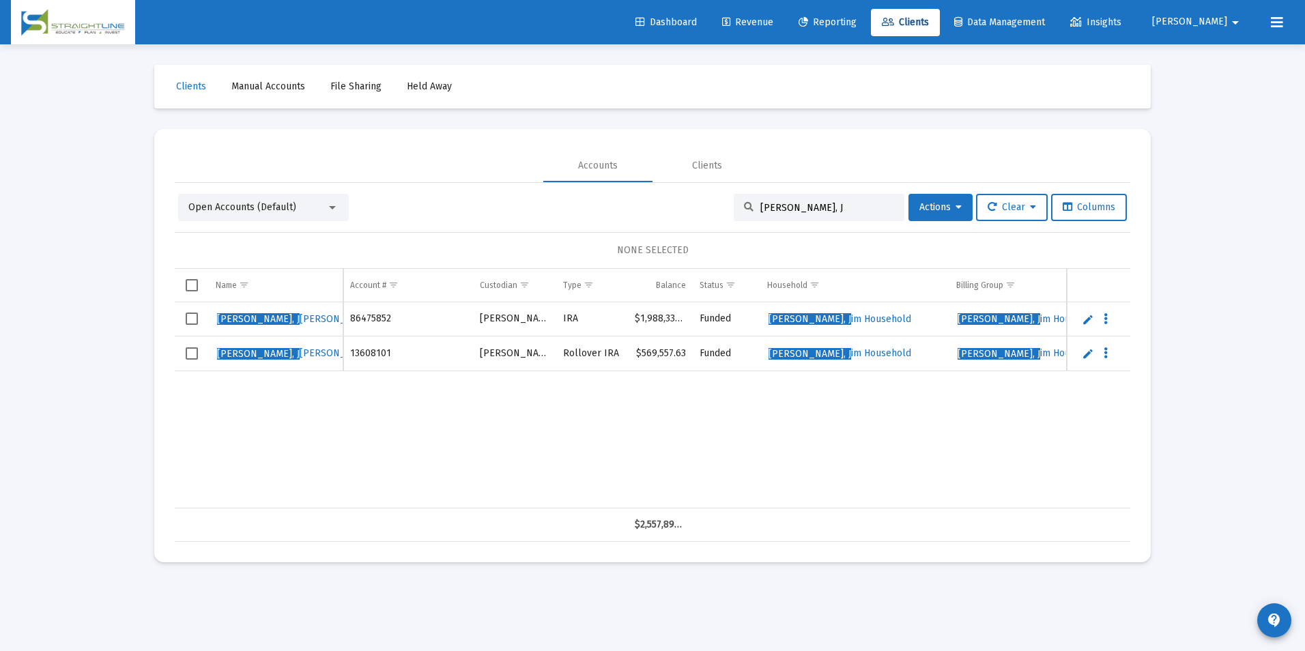
drag, startPoint x: 837, startPoint y: 207, endPoint x: 713, endPoint y: 190, distance: 125.4
click at [713, 190] on div "Open Accounts (Default) [PERSON_NAME], J Actions Clear Columns NONE SELECTED Na…" at bounding box center [653, 362] width 956 height 359
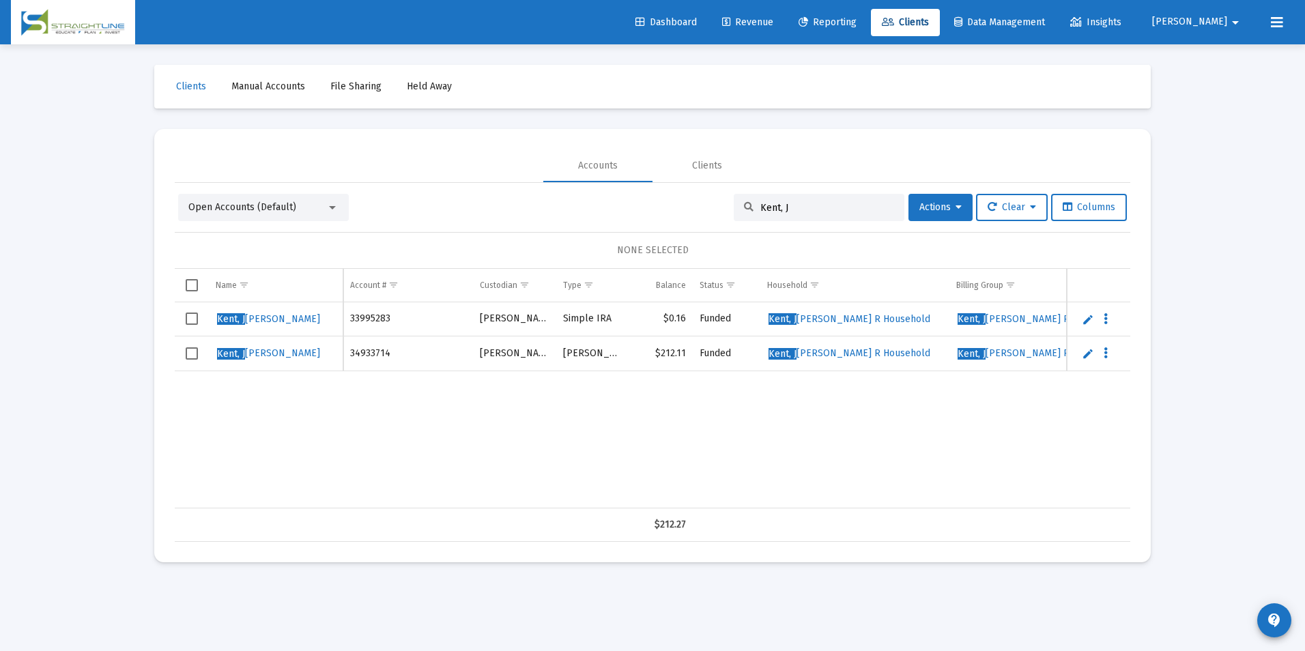
drag, startPoint x: 788, startPoint y: 207, endPoint x: 716, endPoint y: 205, distance: 72.4
click at [716, 205] on div "Open Accounts (Default) [PERSON_NAME], J Actions Clear Columns" at bounding box center [652, 207] width 949 height 27
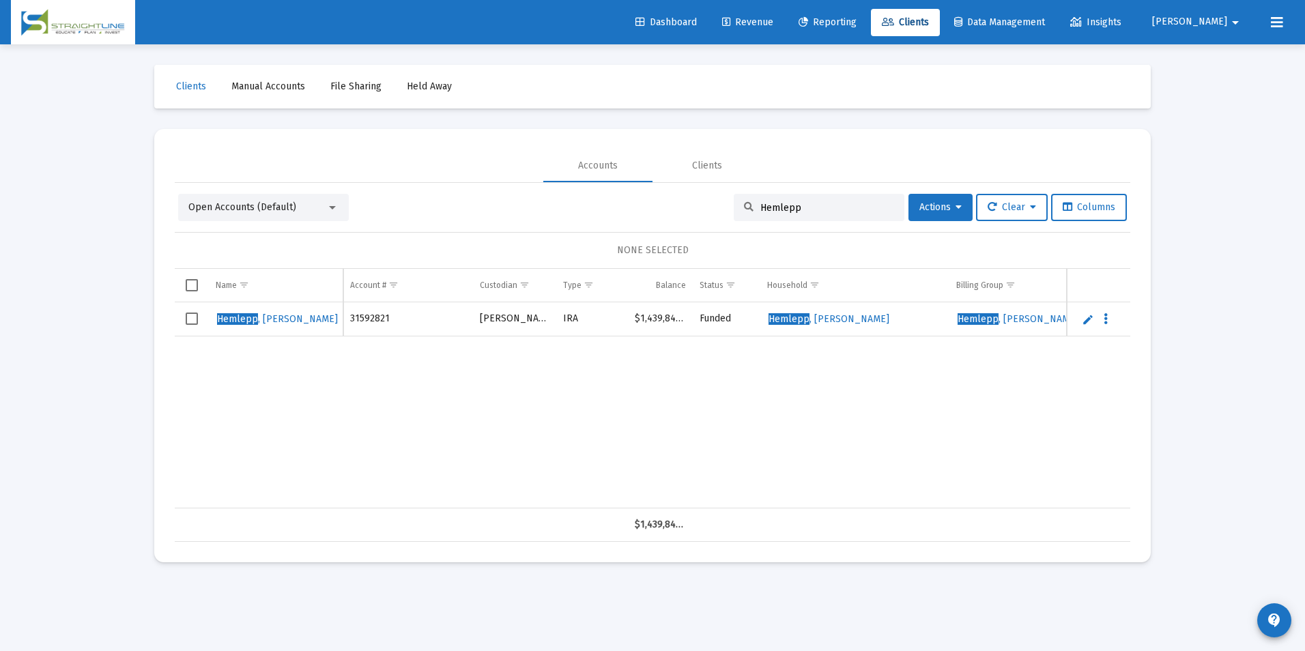
drag, startPoint x: 803, startPoint y: 209, endPoint x: 725, endPoint y: 201, distance: 78.9
click at [725, 201] on div "Open Accounts (Default) Hemlepp Actions Clear Columns" at bounding box center [652, 207] width 949 height 27
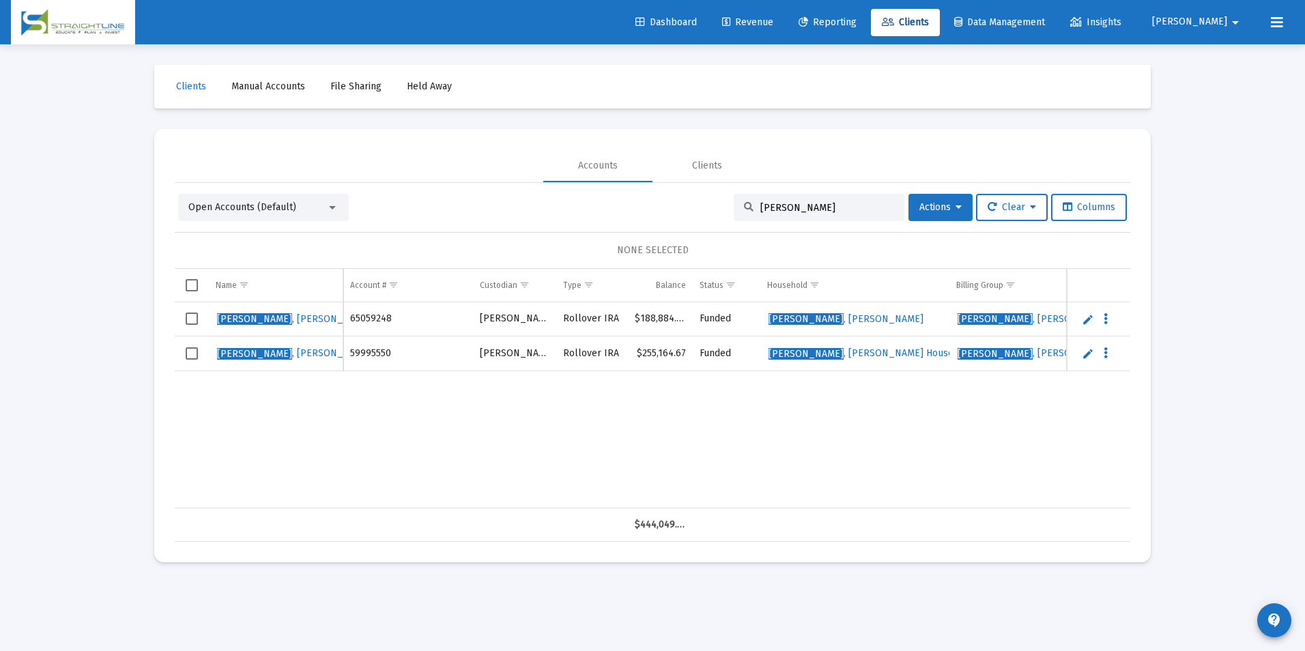
drag, startPoint x: 838, startPoint y: 207, endPoint x: 682, endPoint y: 185, distance: 157.9
click at [682, 185] on div "Open Accounts (Default) [PERSON_NAME] Actions Clear Columns NONE SELECTED Name …" at bounding box center [653, 362] width 956 height 359
drag, startPoint x: 840, startPoint y: 201, endPoint x: 717, endPoint y: 195, distance: 123.7
click at [717, 195] on div "Open Accounts (Default) [PERSON_NAME], J Actions Clear Columns" at bounding box center [652, 207] width 949 height 27
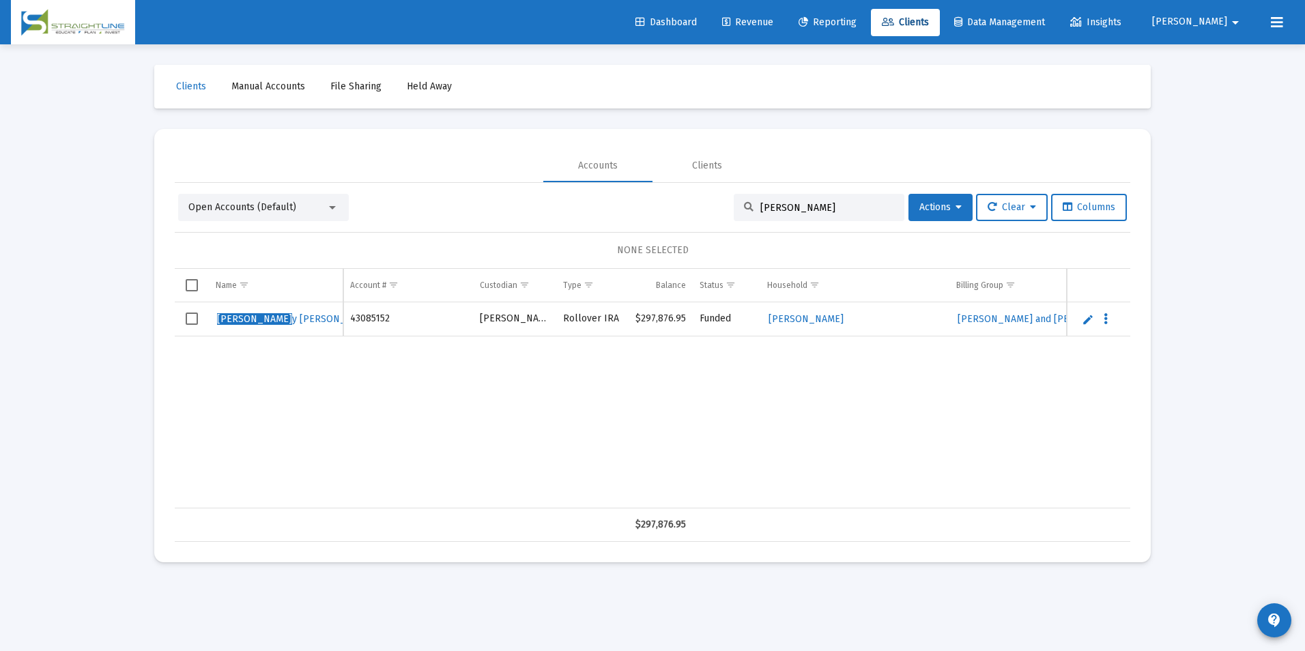
type input "[PERSON_NAME]"
